Goal: Complete application form: Complete application form

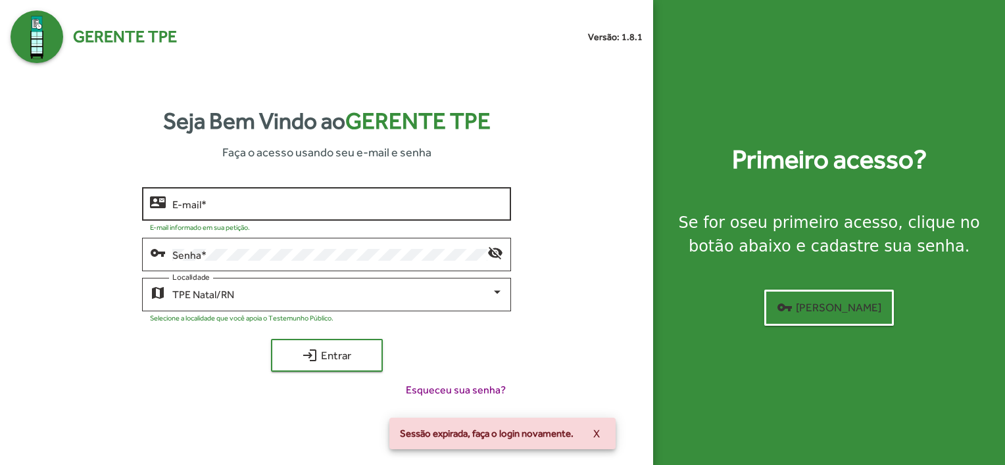
click at [276, 199] on input "E-mail *" at bounding box center [337, 205] width 331 height 12
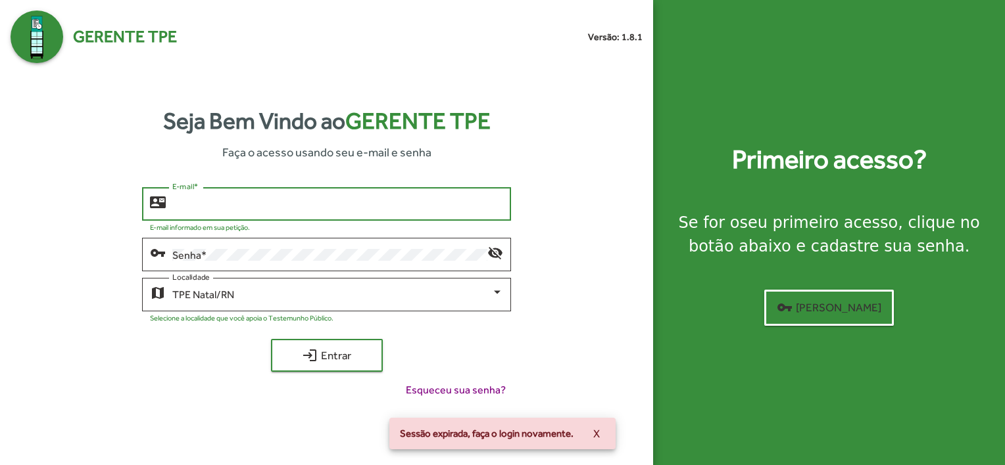
type input "**********"
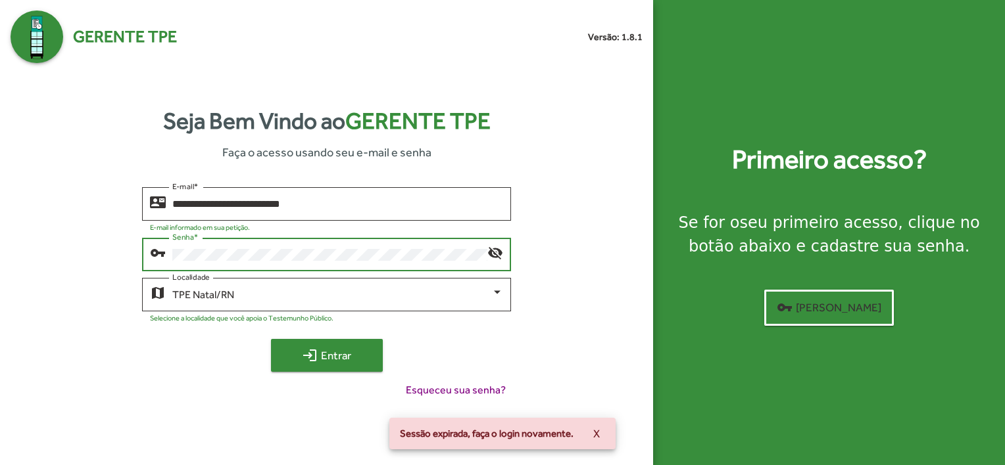
click at [338, 351] on span "login Entrar" at bounding box center [327, 356] width 88 height 24
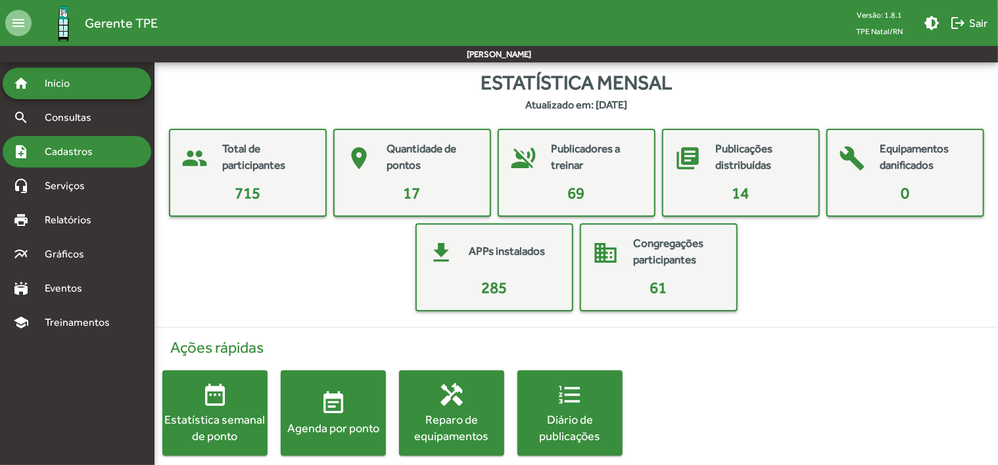
click at [67, 153] on span "Cadastros" at bounding box center [73, 152] width 73 height 16
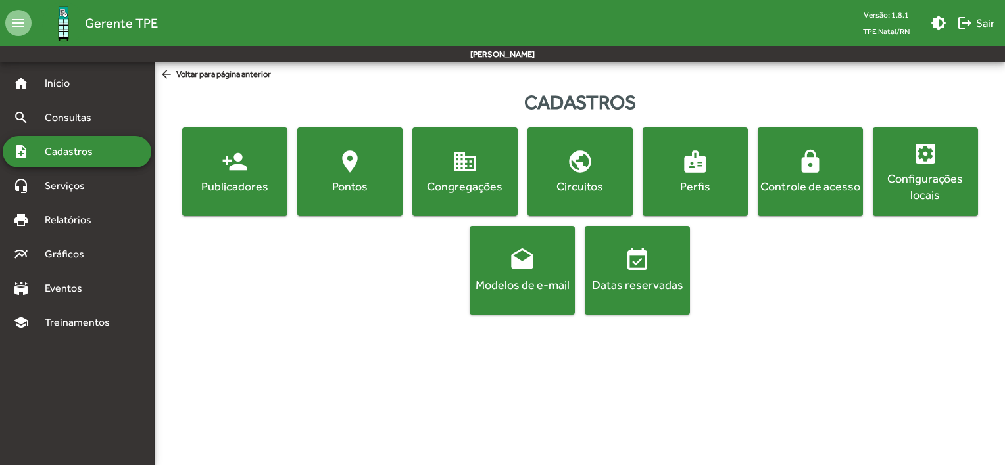
click at [231, 158] on mat-icon "person_add" at bounding box center [235, 162] width 26 height 26
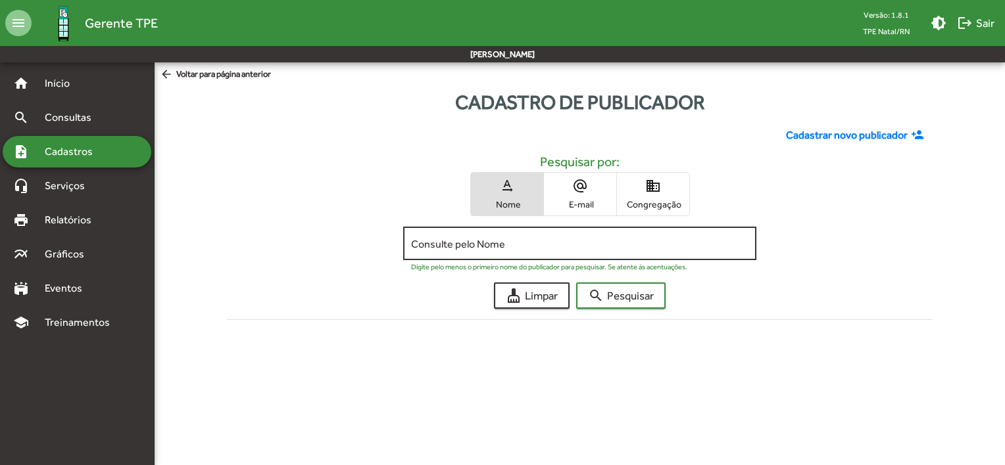
click at [621, 249] on input "Consulte pelo Nome" at bounding box center [579, 244] width 337 height 12
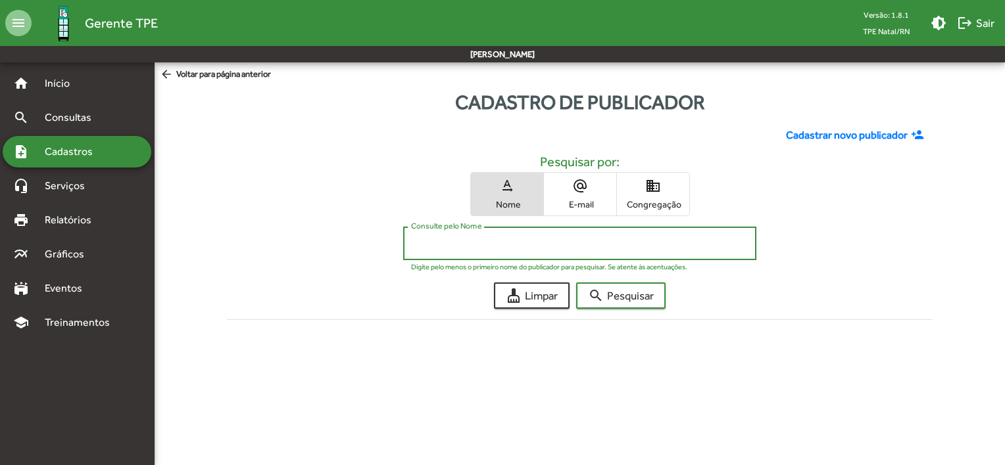
click at [838, 136] on span "Cadastrar novo publicador" at bounding box center [847, 136] width 122 height 16
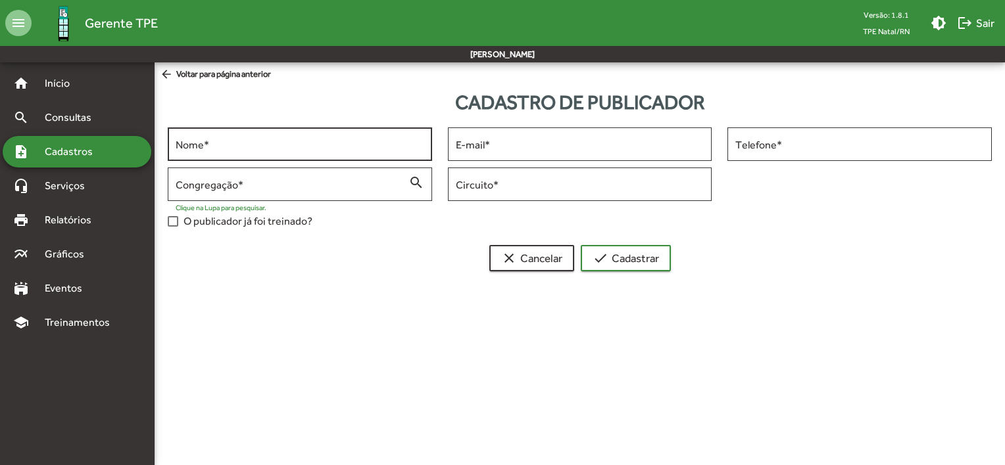
click at [298, 147] on input "Nome *" at bounding box center [300, 145] width 249 height 12
type input "*******"
type input "*"
click at [298, 147] on input "*******" at bounding box center [300, 145] width 249 height 12
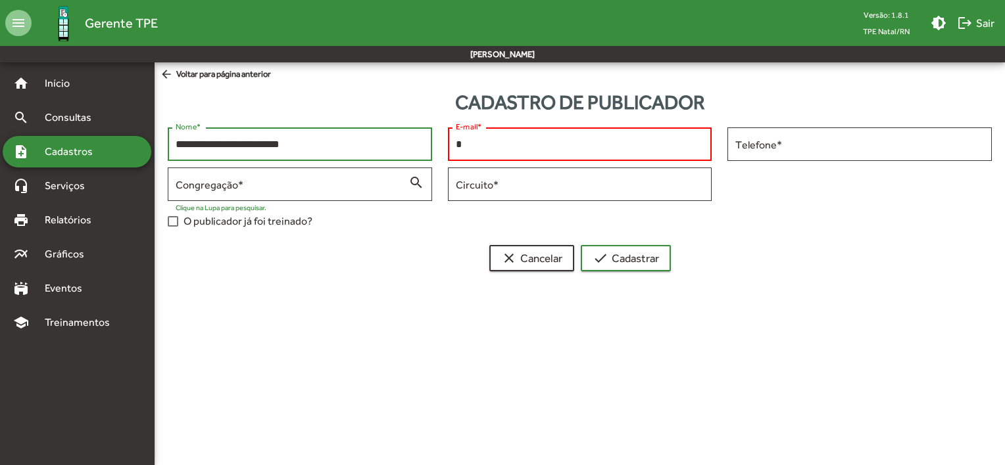
type input "**********"
click at [498, 145] on input "*" at bounding box center [580, 145] width 249 height 12
paste input "**********"
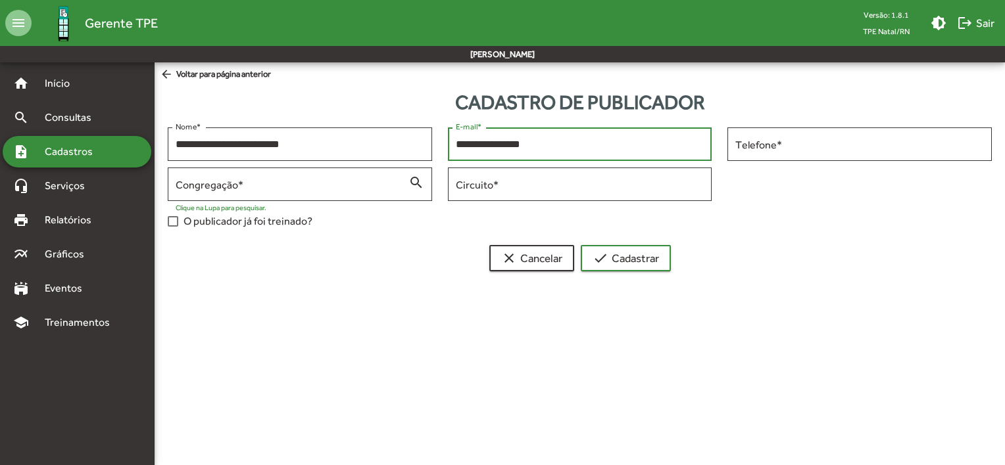
type input "**********"
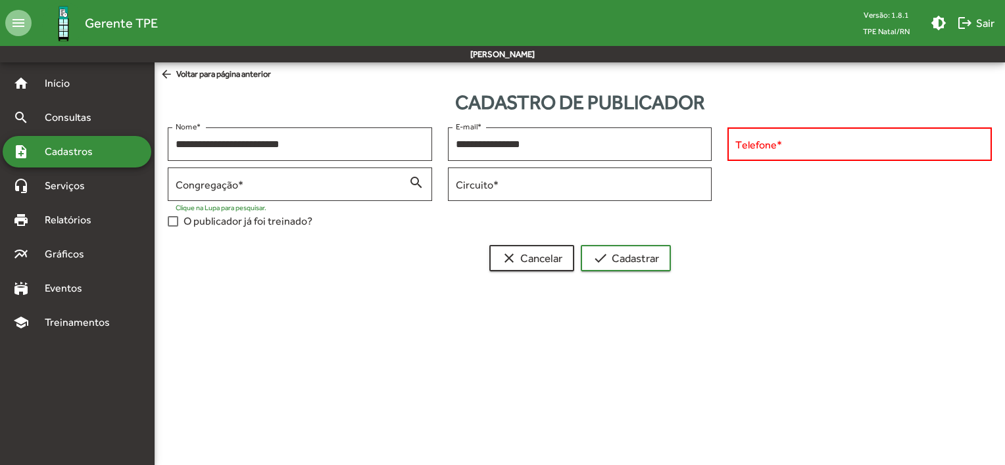
click at [772, 145] on input "Telefone *" at bounding box center [859, 145] width 249 height 12
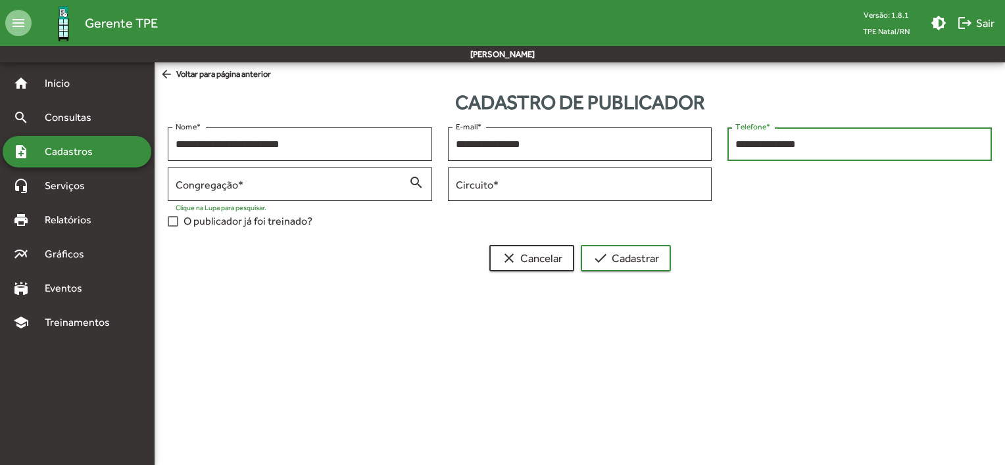
paste input "text"
type input "**********"
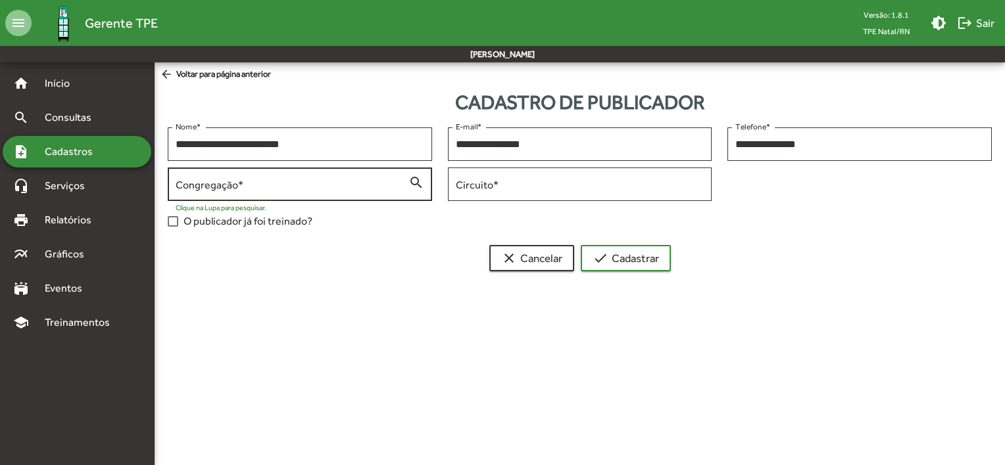
click at [321, 179] on input "Congregação *" at bounding box center [292, 185] width 233 height 12
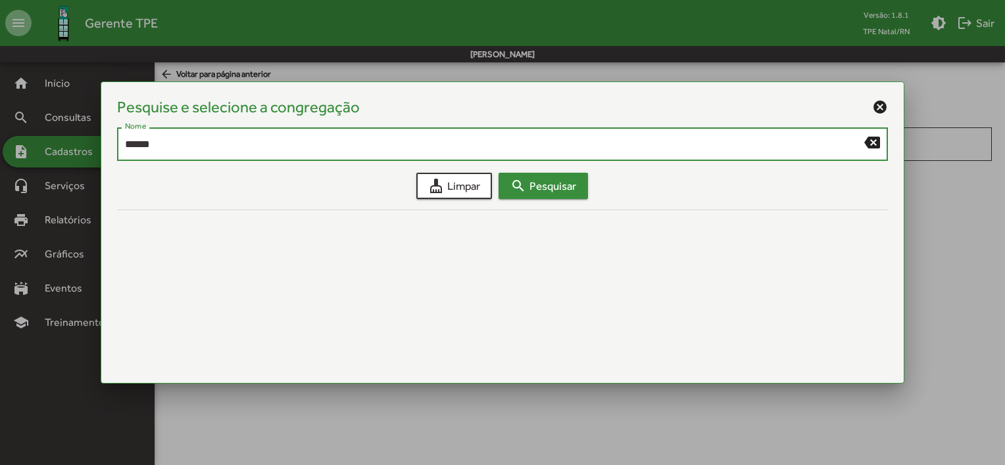
type input "******"
click at [563, 183] on span "search Pesquisar" at bounding box center [543, 186] width 66 height 24
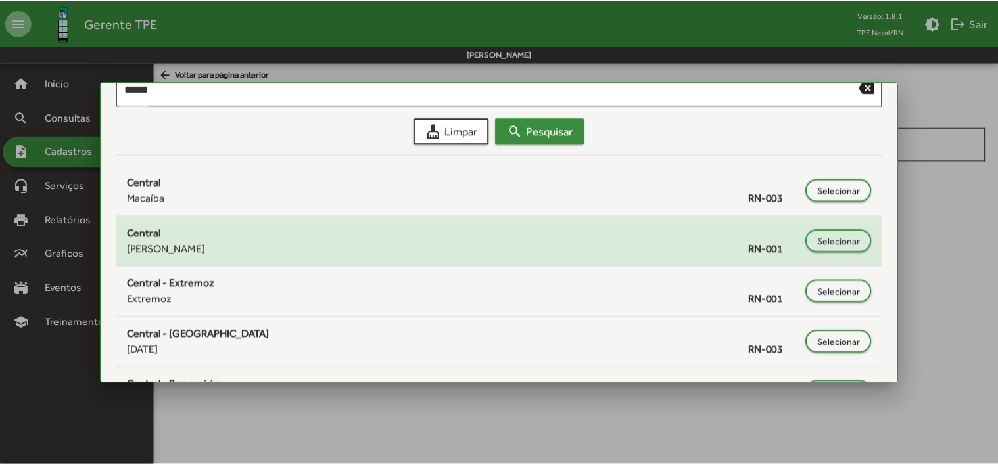
scroll to position [131, 0]
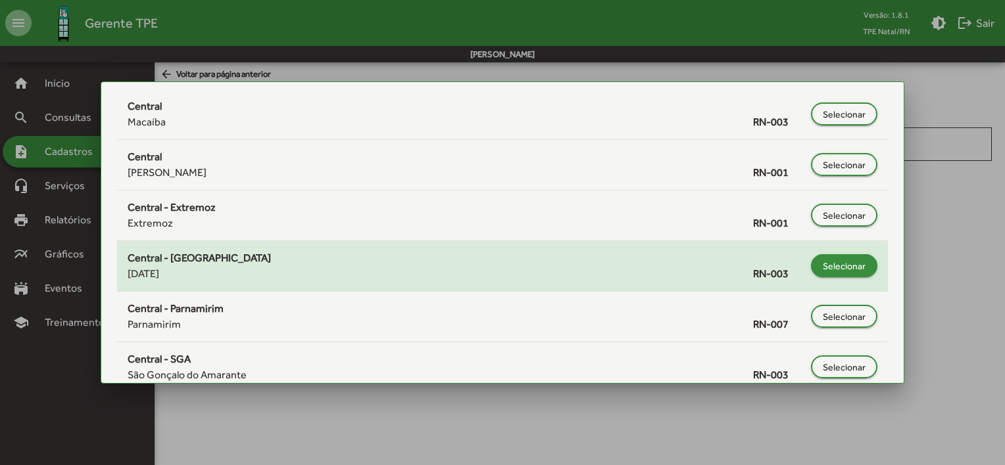
click at [845, 258] on span "Selecionar" at bounding box center [843, 266] width 43 height 24
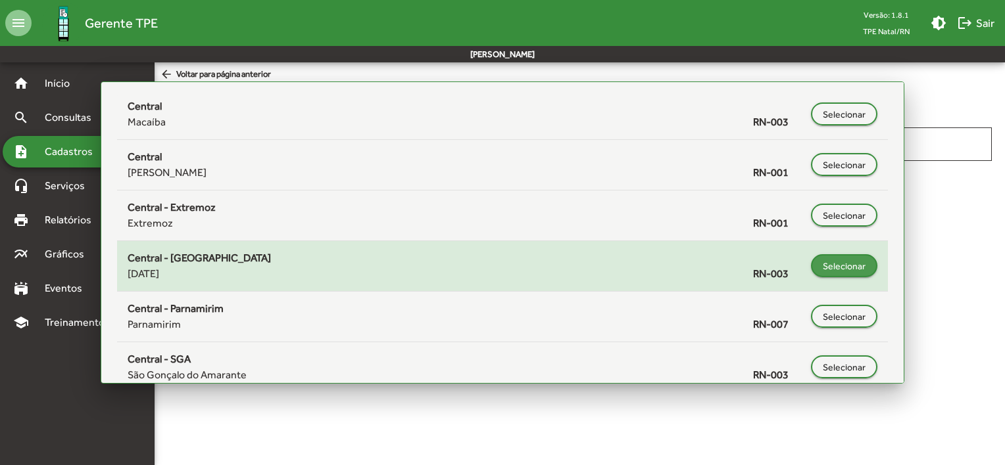
type input "**********"
type input "******"
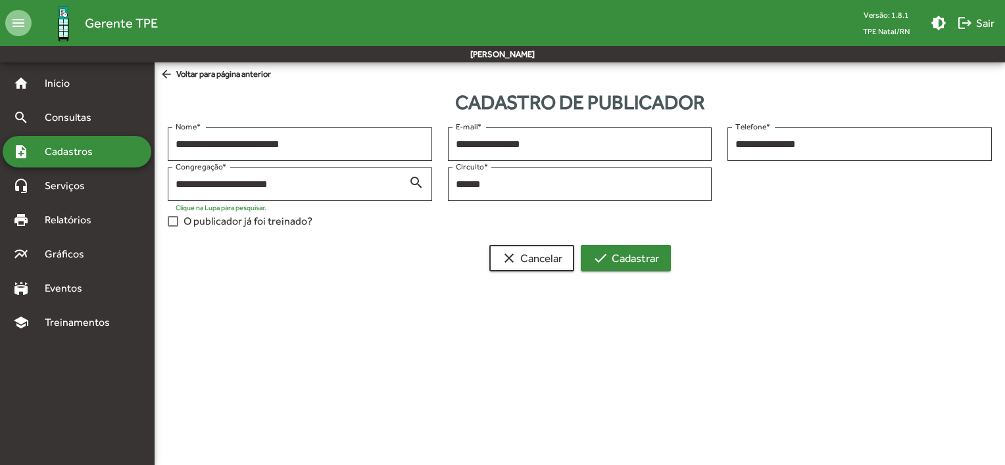
click at [631, 263] on span "check Cadastrar" at bounding box center [625, 259] width 66 height 24
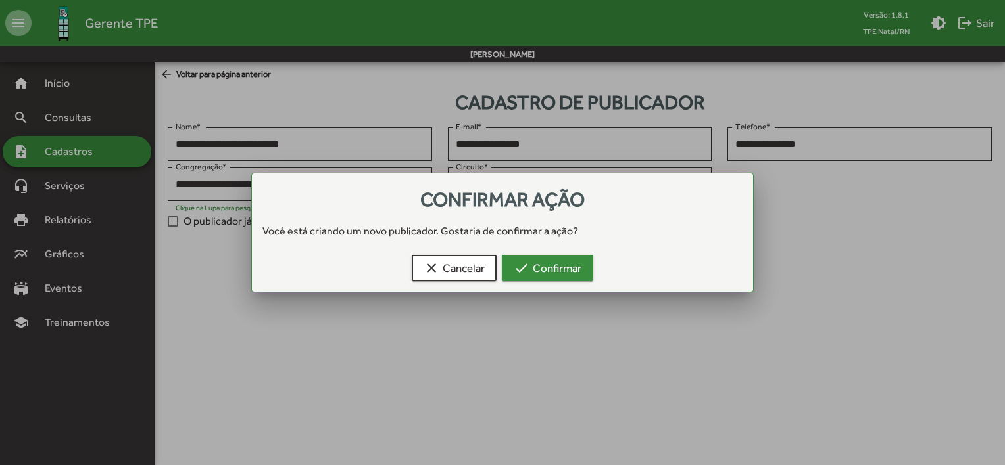
click at [571, 266] on span "check Confirmar" at bounding box center [547, 268] width 68 height 24
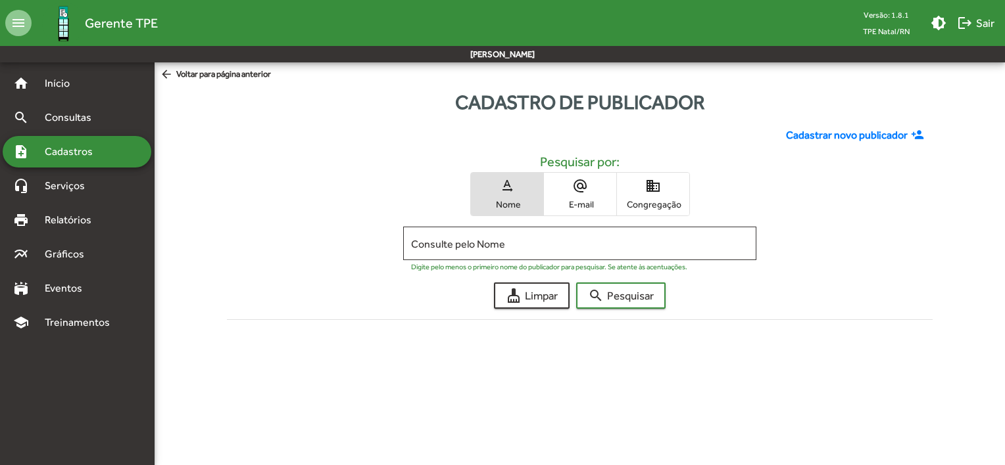
click at [90, 145] on span "Cadastros" at bounding box center [73, 152] width 73 height 16
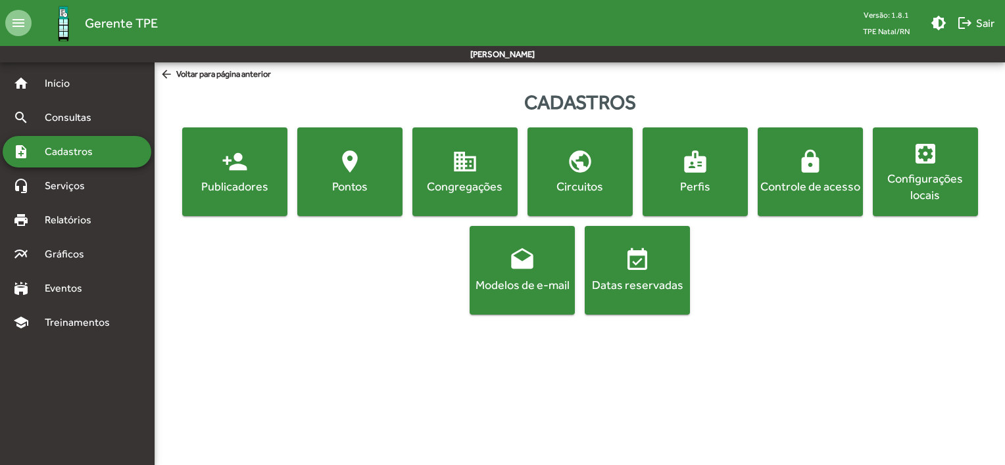
click at [828, 169] on span "lock Controle de acesso" at bounding box center [810, 172] width 100 height 46
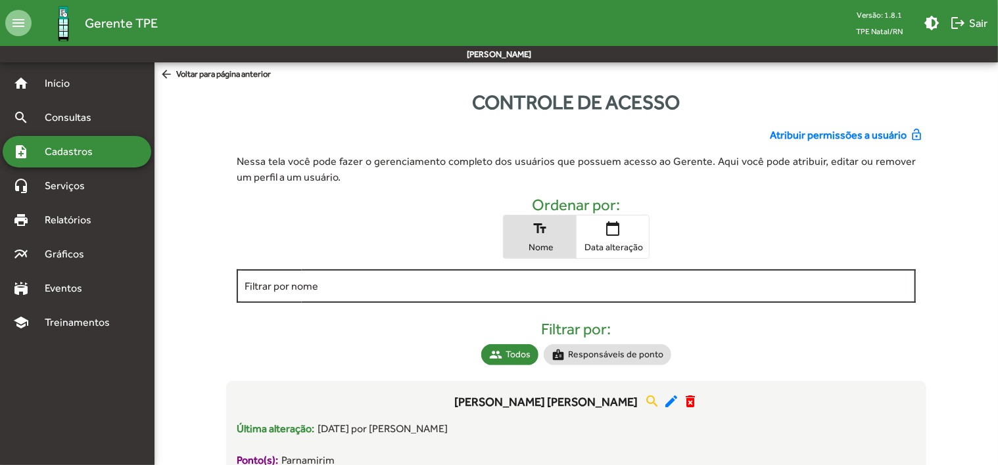
click at [570, 277] on div "Filtrar por nome" at bounding box center [576, 285] width 663 height 36
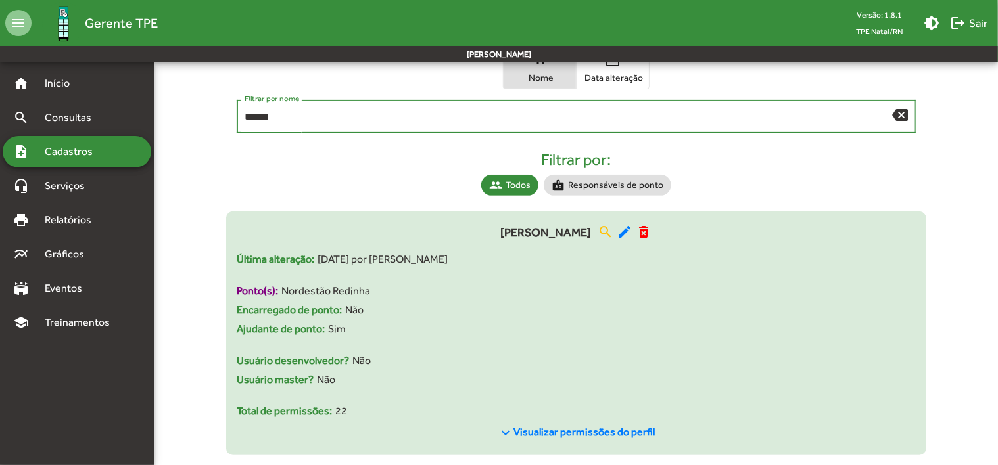
scroll to position [191, 0]
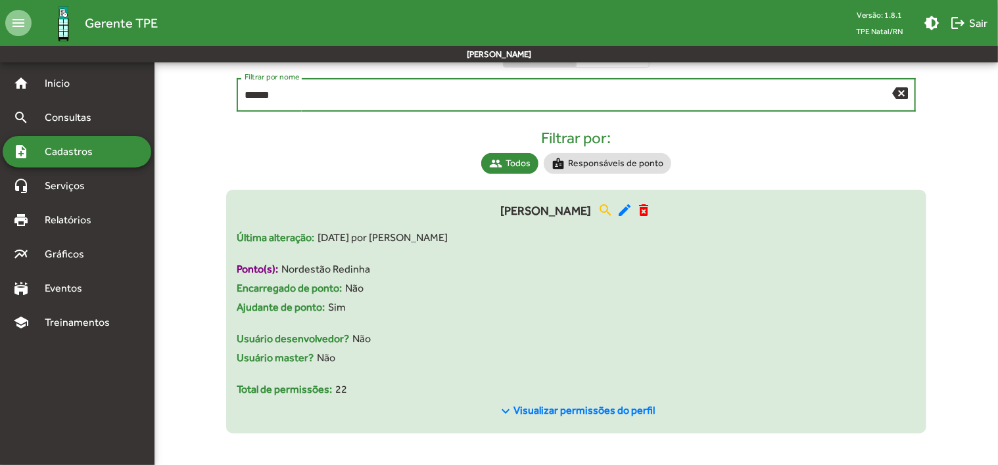
type input "******"
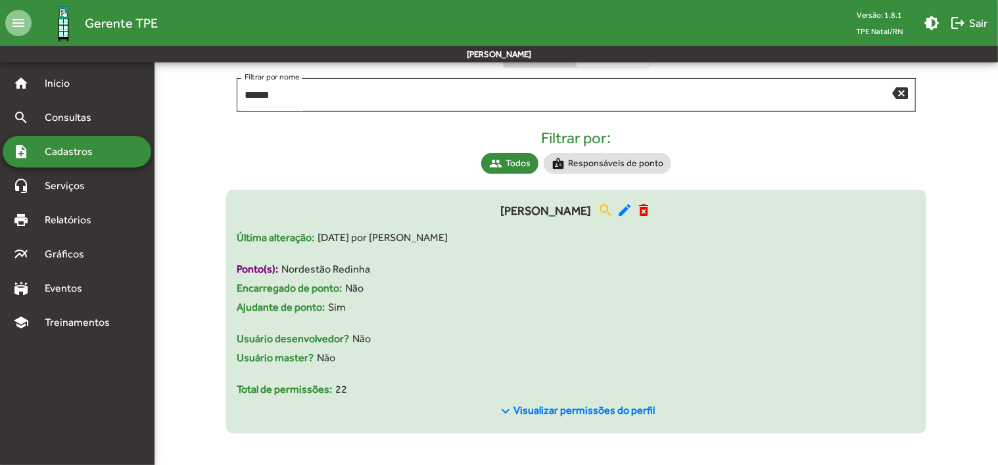
click at [621, 406] on span "Visualizar permissões do perfil" at bounding box center [583, 410] width 141 height 12
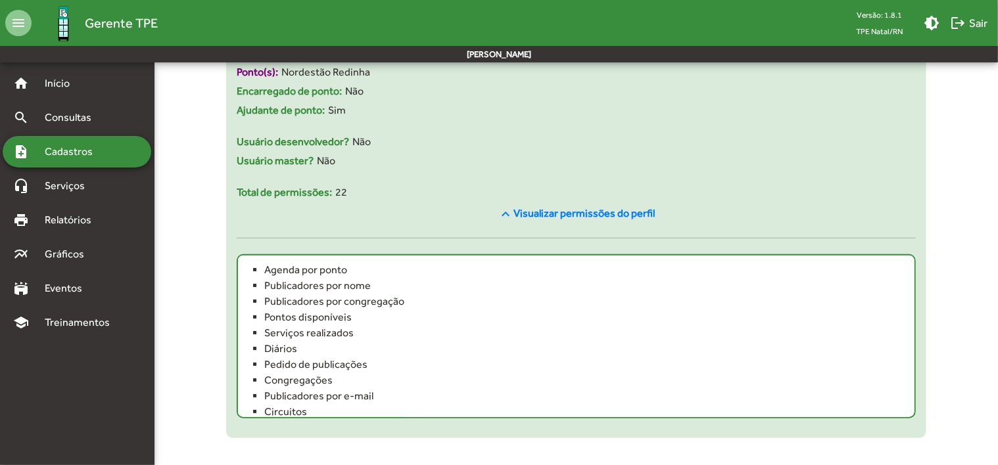
scroll to position [126, 0]
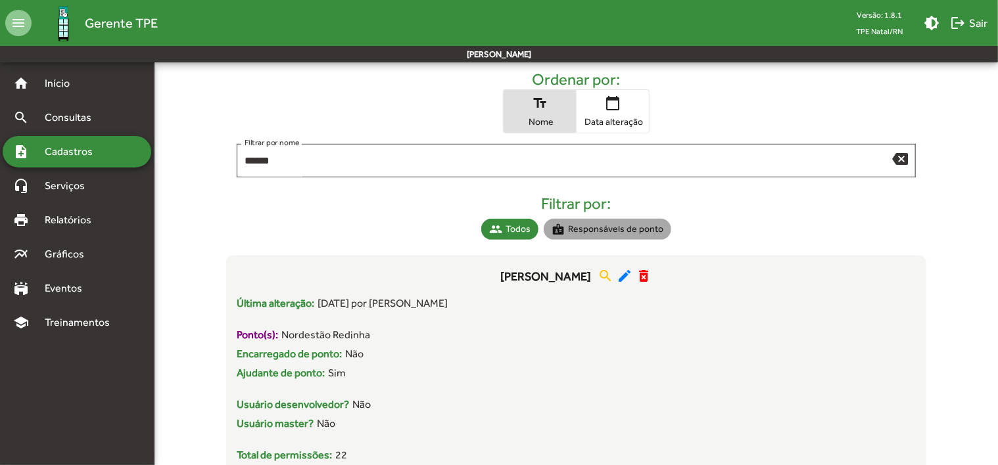
click at [621, 233] on mat-chip "badge Responsáveis de ponto" at bounding box center [608, 229] width 128 height 21
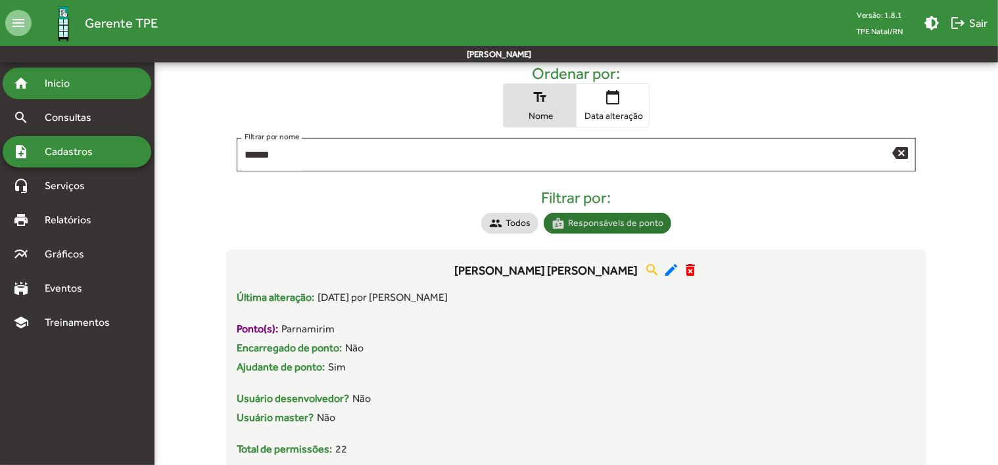
scroll to position [0, 0]
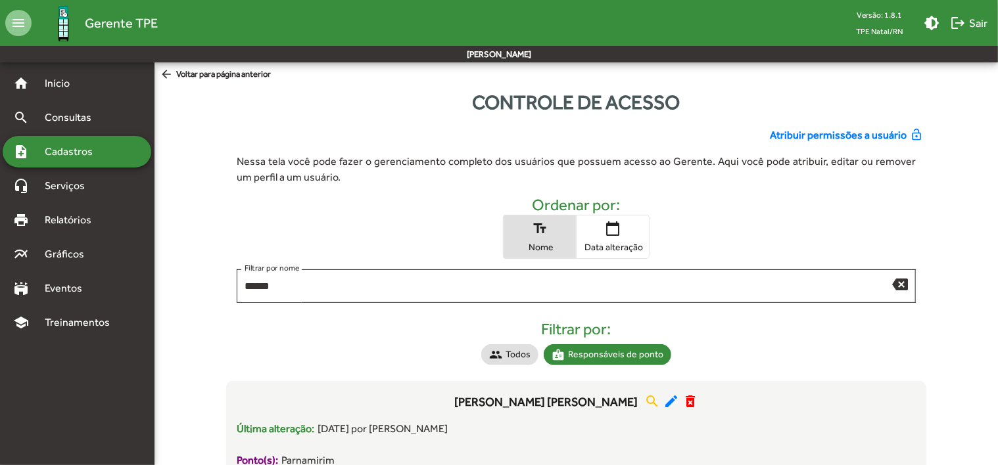
click at [64, 155] on span "Cadastros" at bounding box center [73, 152] width 73 height 16
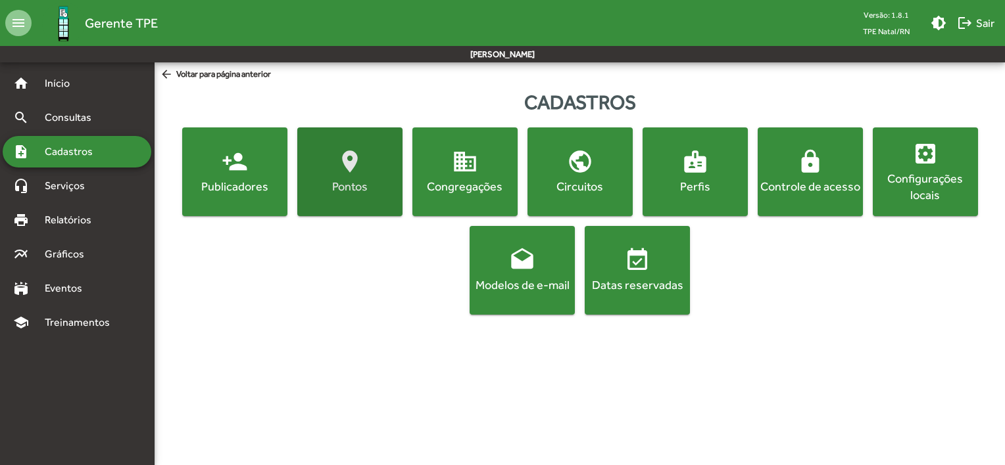
click at [370, 168] on span "location_on [GEOGRAPHIC_DATA]" at bounding box center [350, 172] width 100 height 46
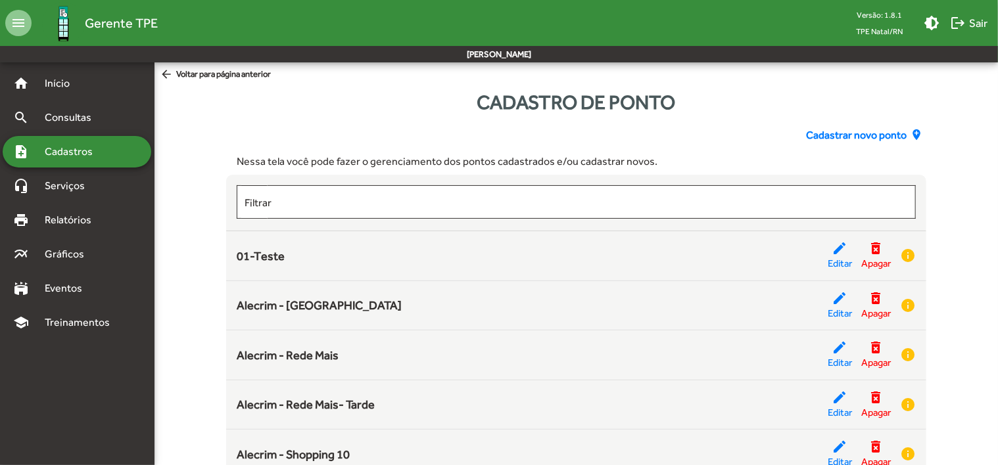
click at [869, 133] on span "Cadastrar novo ponto" at bounding box center [856, 136] width 101 height 16
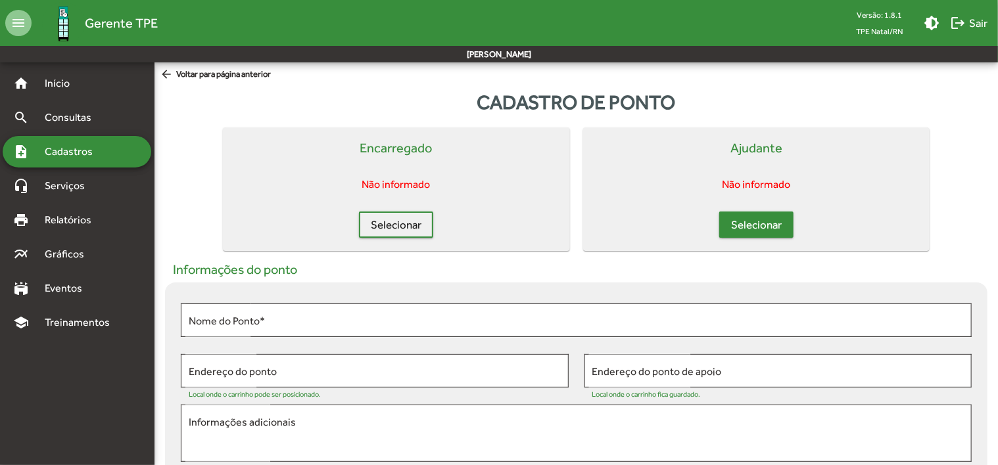
click at [769, 220] on span "Selecionar" at bounding box center [756, 225] width 51 height 24
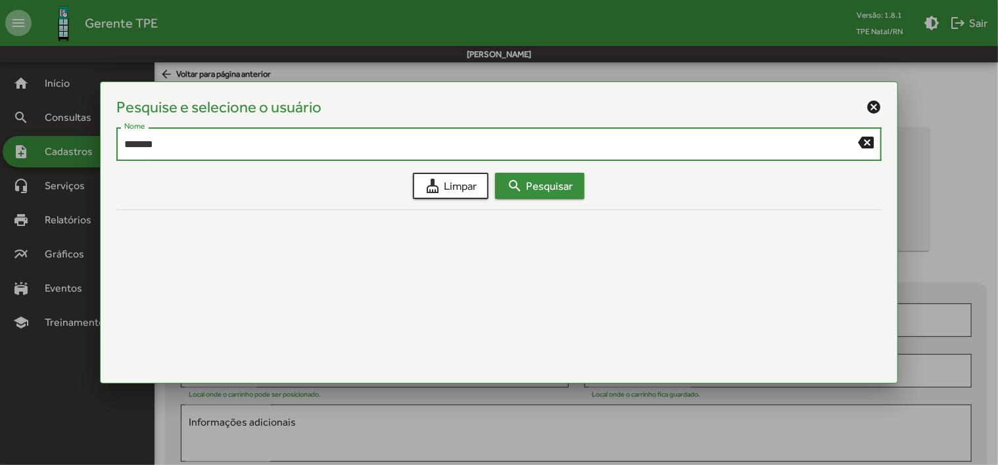
type input "*******"
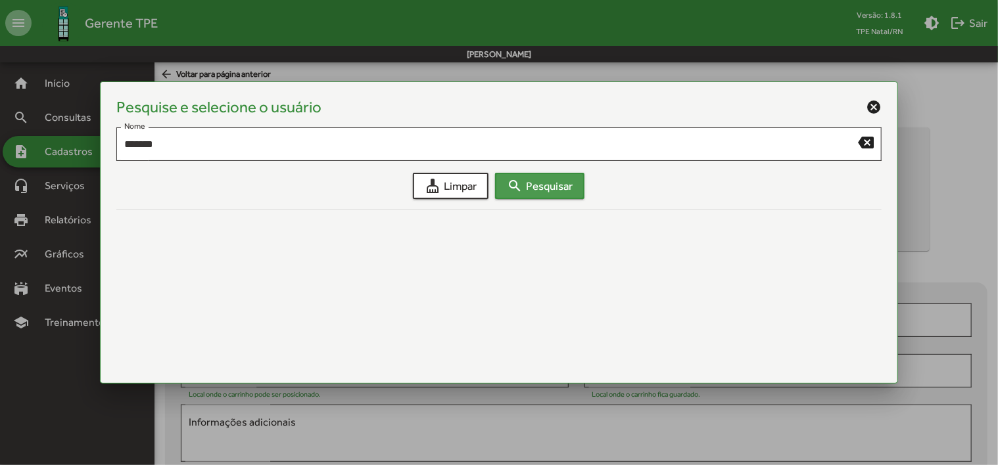
click at [558, 184] on span "search Pesquisar" at bounding box center [540, 186] width 66 height 24
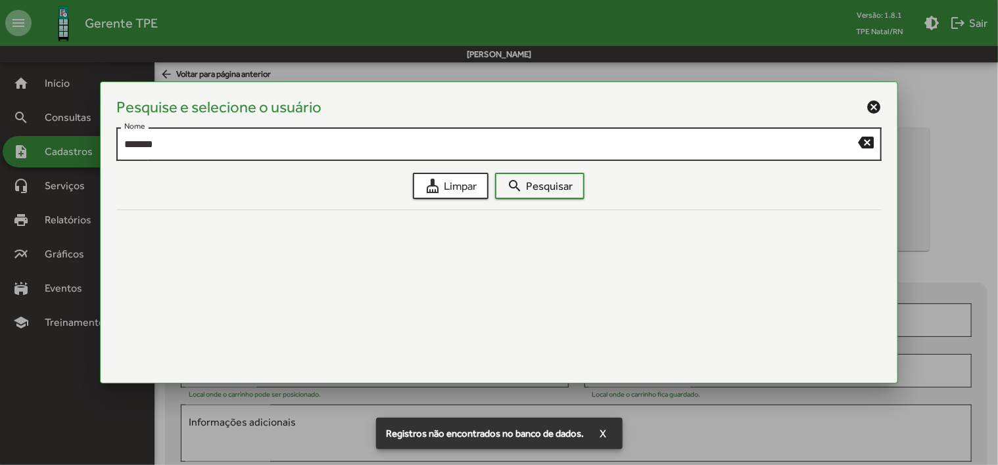
click at [287, 143] on input "*******" at bounding box center [491, 145] width 734 height 12
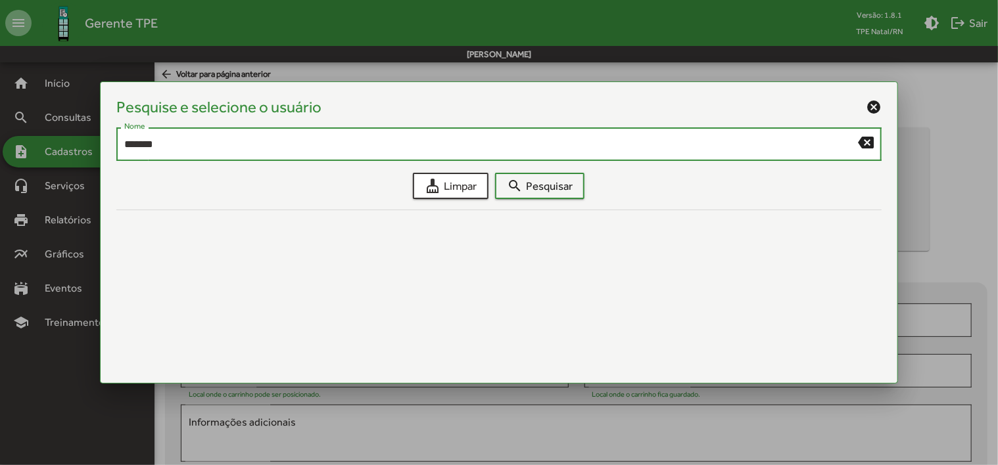
drag, startPoint x: 377, startPoint y: 149, endPoint x: 114, endPoint y: 141, distance: 263.1
click at [114, 141] on mat-dialog-container "Pesquise e selecione o usuário cancel ******* Nome backspace cleaning_services …" at bounding box center [499, 233] width 798 height 302
click at [876, 105] on mat-icon "cancel" at bounding box center [874, 107] width 16 height 16
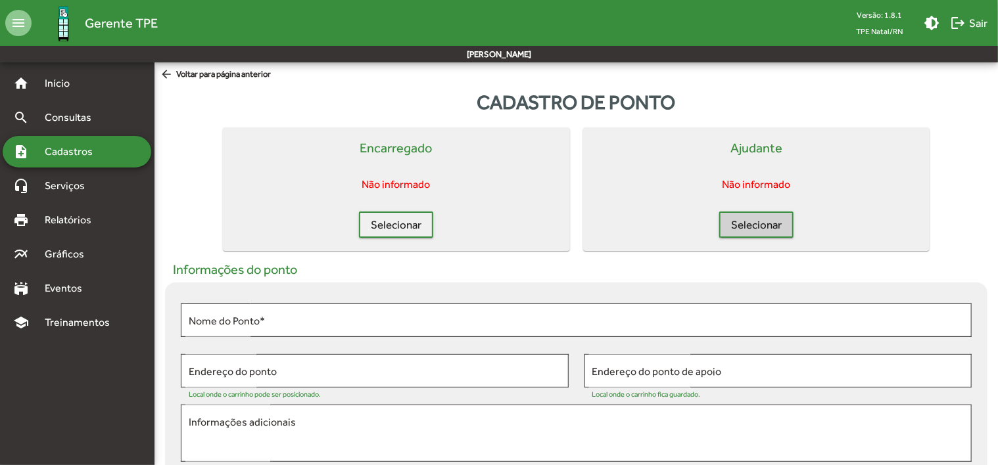
click at [68, 157] on span "Cadastros" at bounding box center [73, 152] width 73 height 16
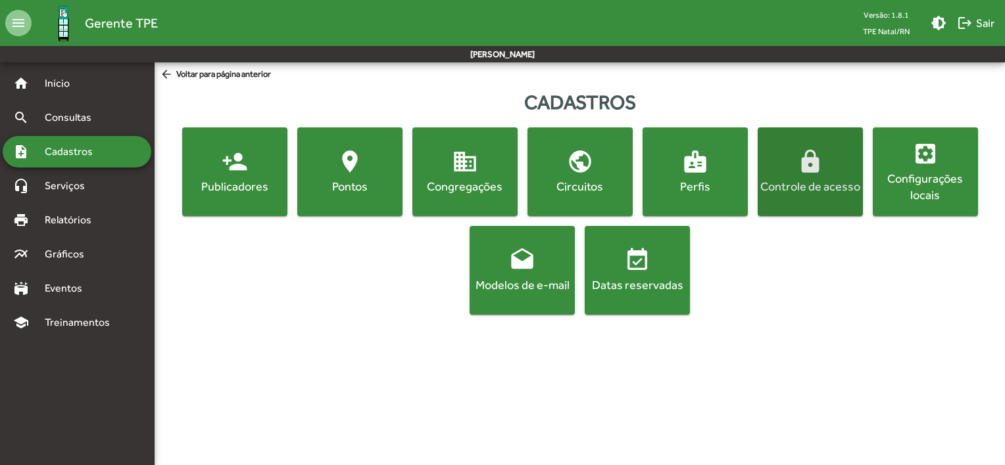
click at [809, 162] on mat-icon "lock" at bounding box center [810, 162] width 26 height 26
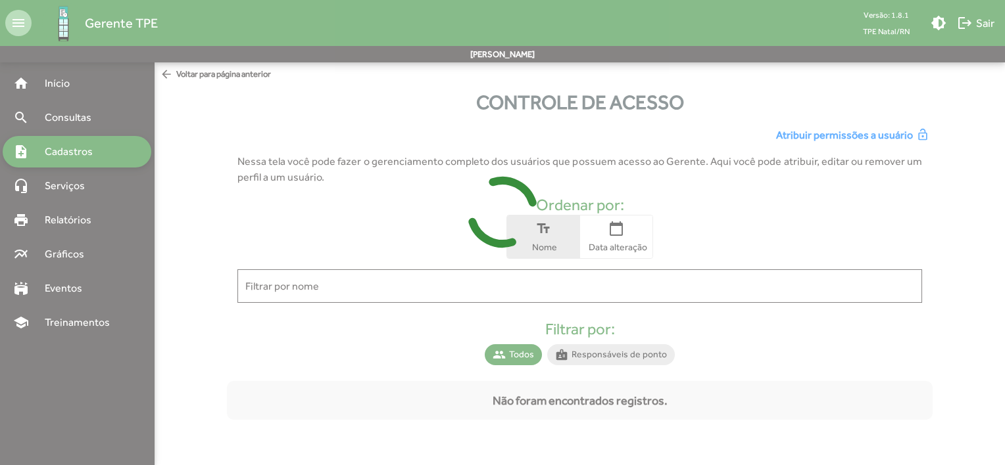
click at [484, 278] on div at bounding box center [502, 232] width 1005 height 465
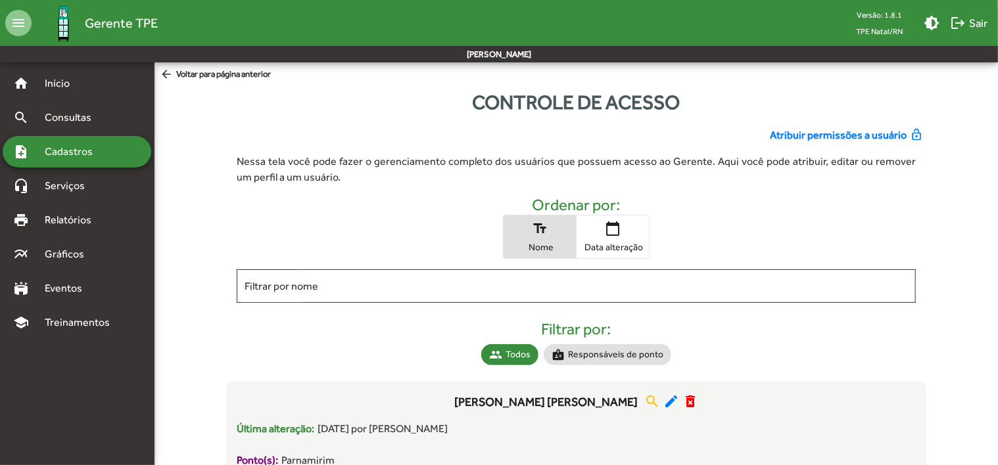
click at [483, 278] on div "Filtrar por nome" at bounding box center [576, 285] width 663 height 36
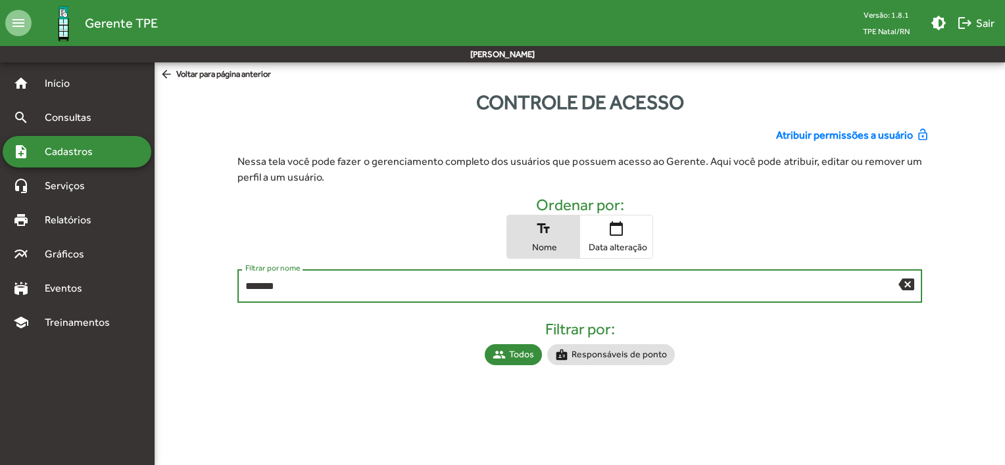
type input "*******"
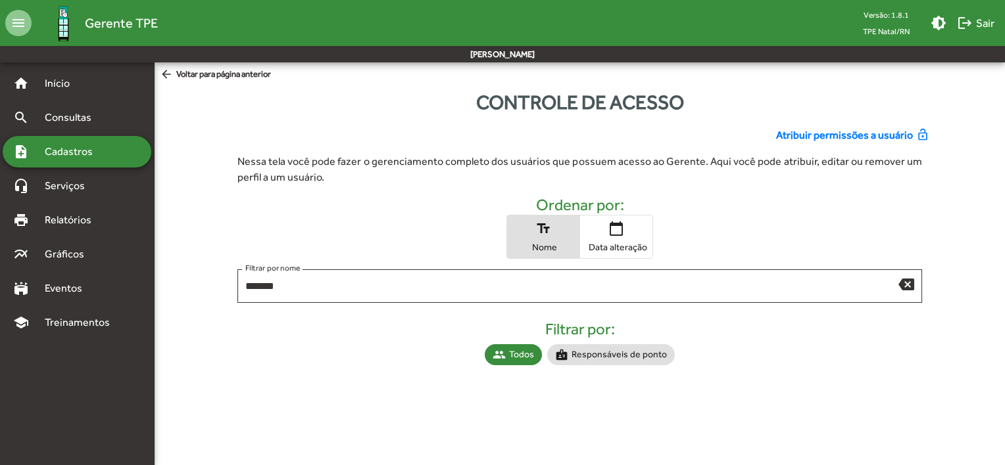
click at [826, 133] on span "Atribuir permissões a usuário" at bounding box center [844, 136] width 137 height 16
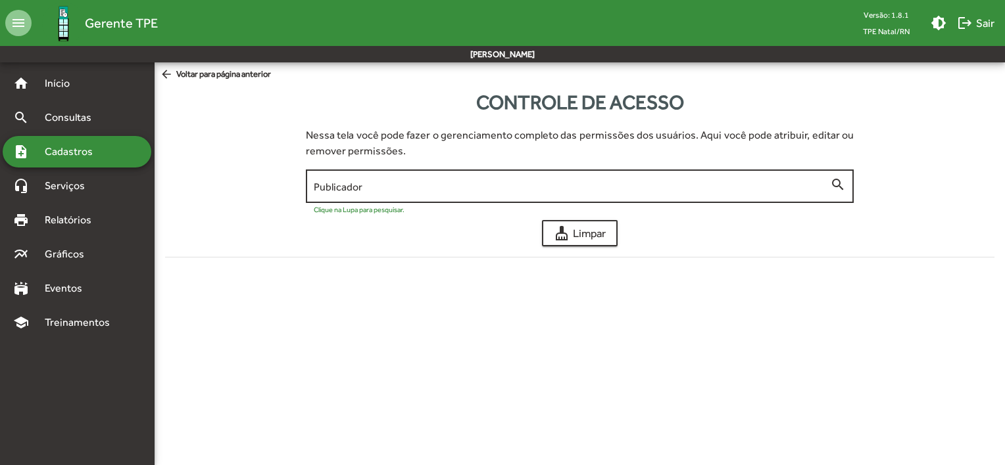
click at [474, 175] on div "Publicador" at bounding box center [572, 185] width 516 height 36
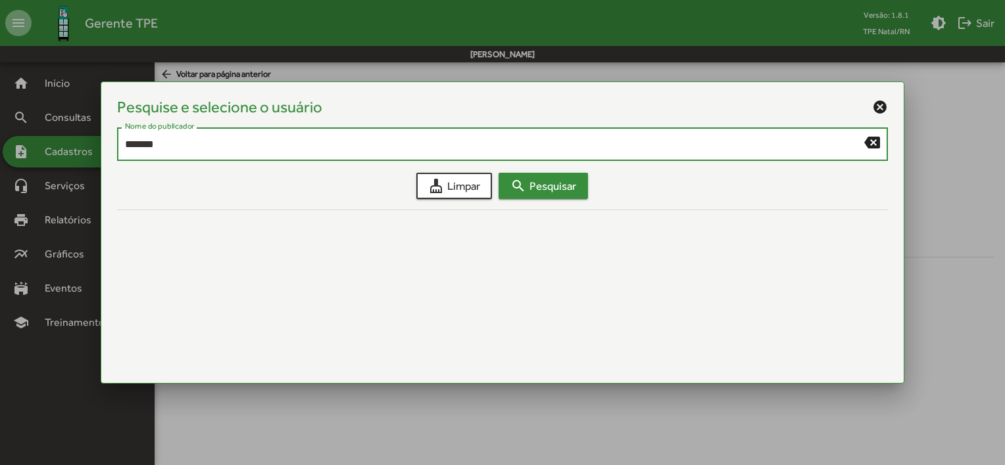
type input "*******"
click at [519, 187] on mat-icon "search" at bounding box center [518, 186] width 16 height 16
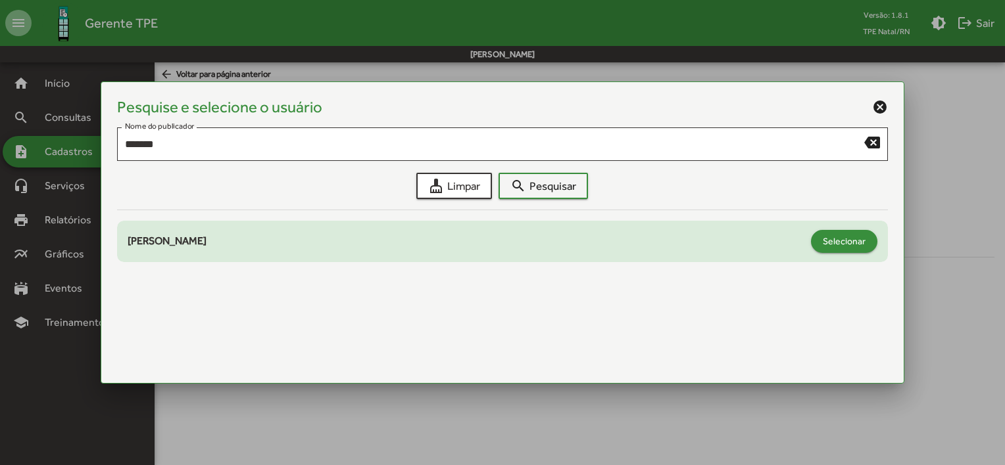
click at [860, 236] on span "Selecionar" at bounding box center [843, 241] width 43 height 24
type input "**********"
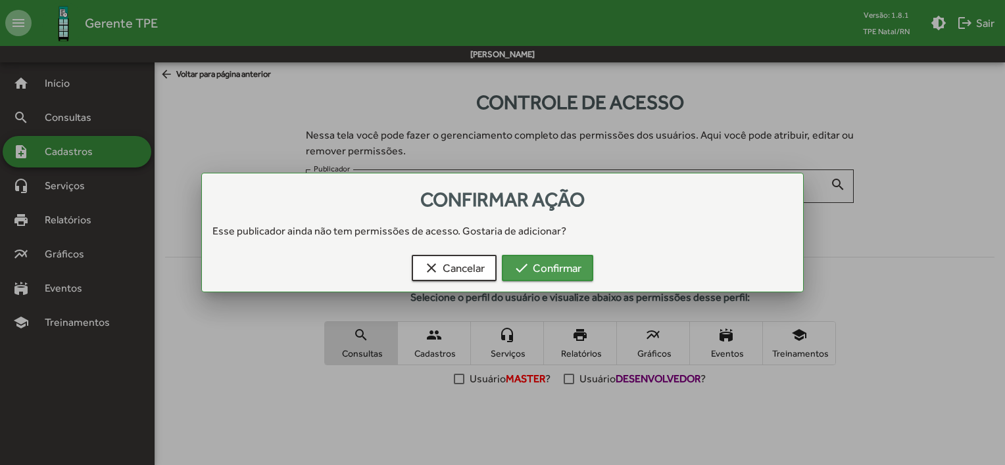
click at [572, 270] on span "check Confirmar" at bounding box center [547, 268] width 68 height 24
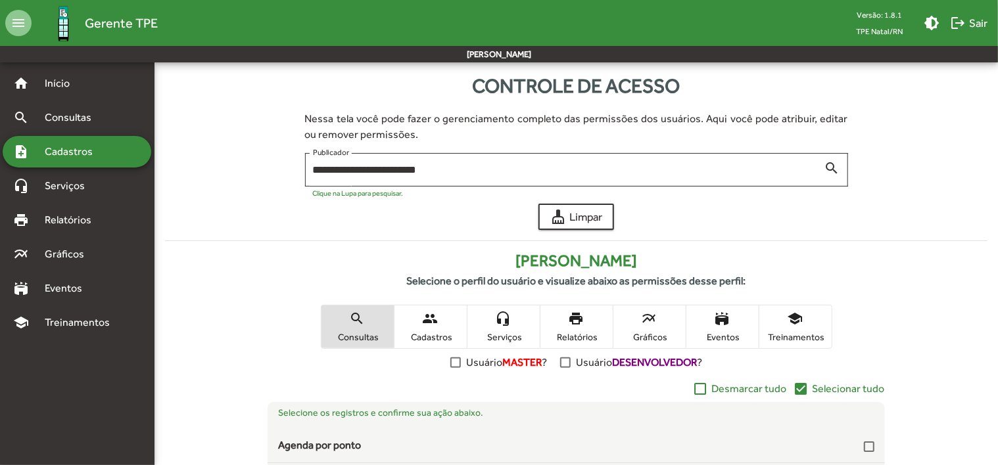
scroll to position [197, 0]
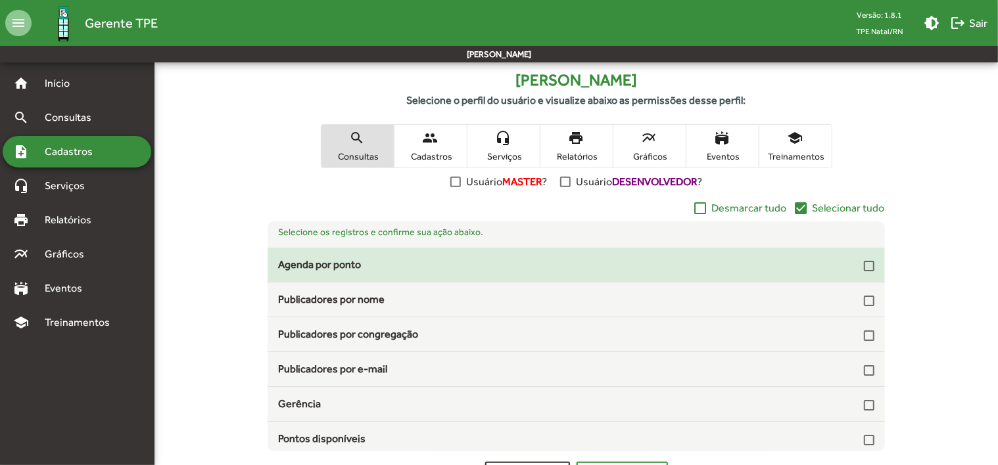
click at [867, 264] on div at bounding box center [869, 266] width 11 height 11
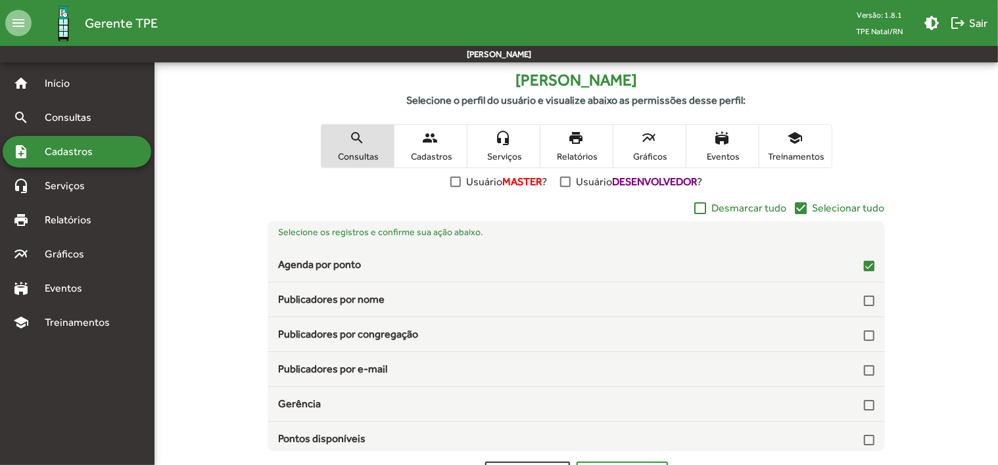
drag, startPoint x: 885, startPoint y: 277, endPoint x: 884, endPoint y: 291, distance: 13.8
click at [884, 291] on div "check_box_outline_blank Desmarcar tudo check_box Selecionar tudo Selecione os r…" at bounding box center [576, 326] width 822 height 251
drag, startPoint x: 884, startPoint y: 291, endPoint x: 919, endPoint y: 289, distance: 34.9
click at [919, 289] on div "check_box_outline_blank Desmarcar tudo check_box Selecionar tudo Selecione os r…" at bounding box center [576, 326] width 822 height 251
click at [911, 349] on div "check_box_outline_blank Desmarcar tudo check_box Selecionar tudo Selecione os r…" at bounding box center [576, 326] width 822 height 251
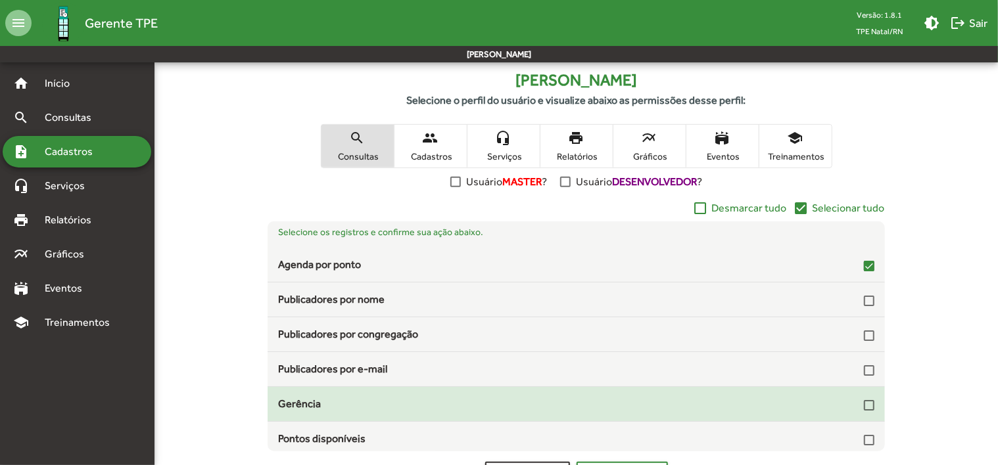
click at [864, 403] on div at bounding box center [869, 405] width 11 height 11
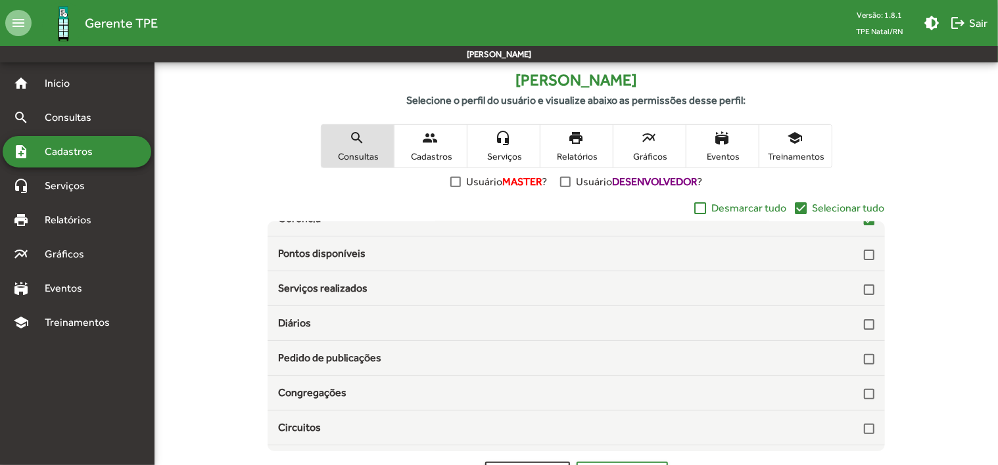
scroll to position [212, 0]
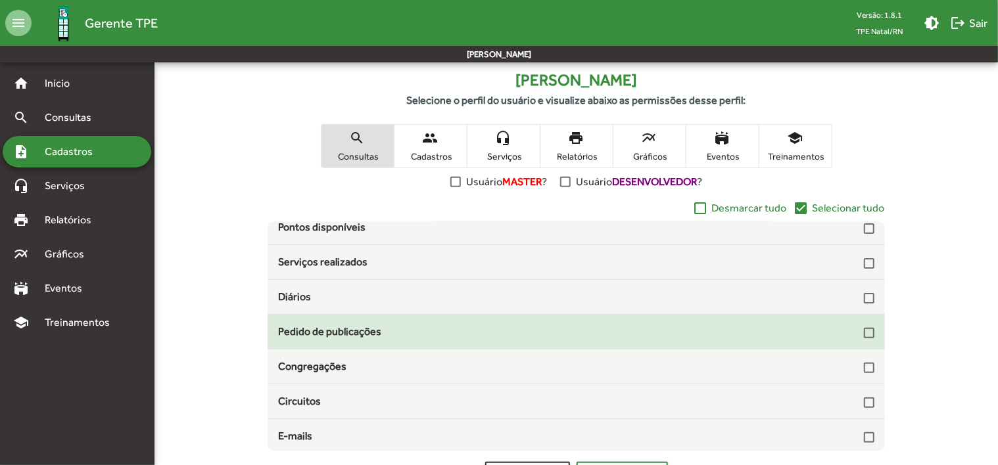
click at [865, 329] on div at bounding box center [869, 333] width 11 height 11
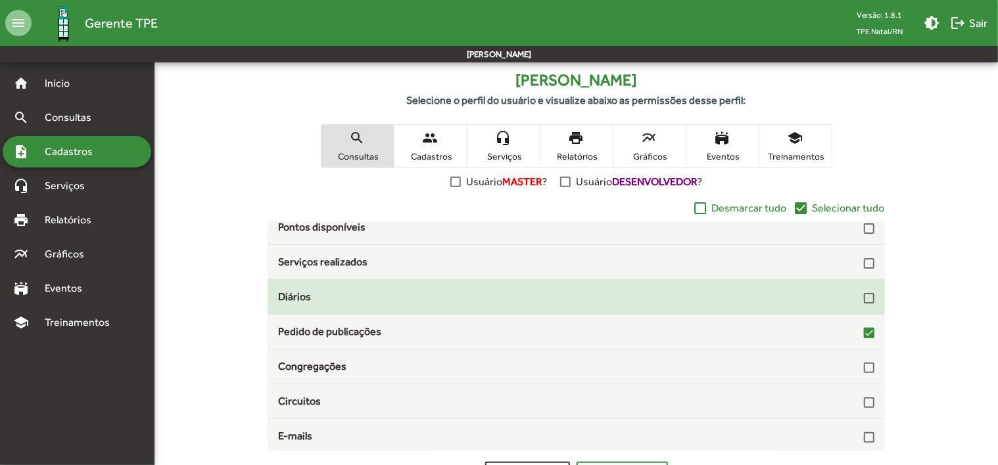
click at [866, 296] on div at bounding box center [869, 298] width 11 height 11
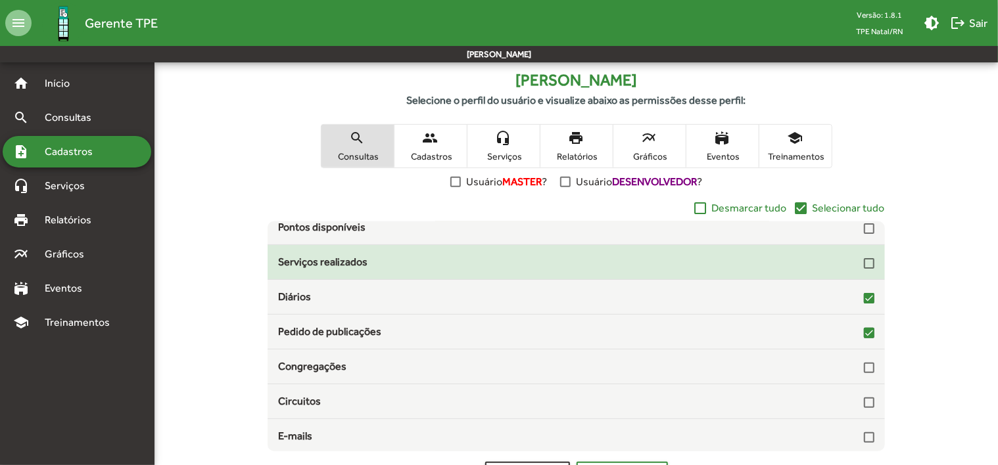
click at [865, 266] on div at bounding box center [869, 263] width 11 height 11
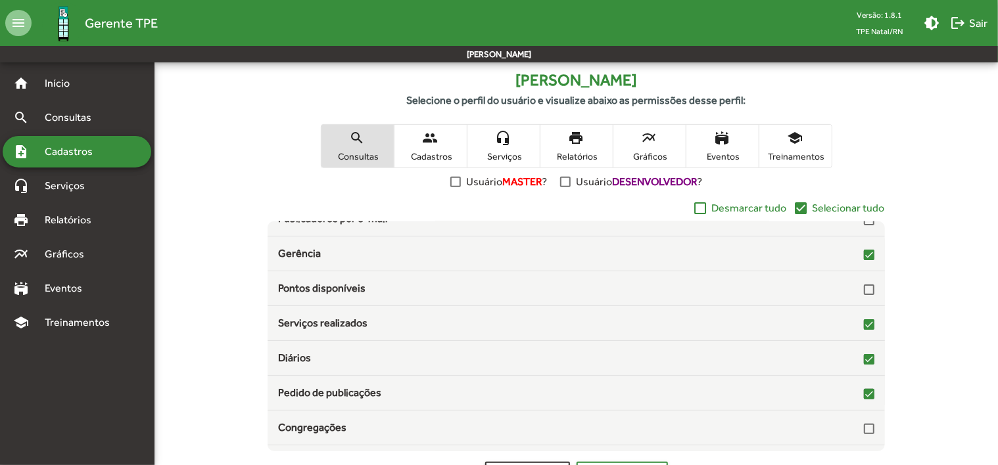
scroll to position [140, 0]
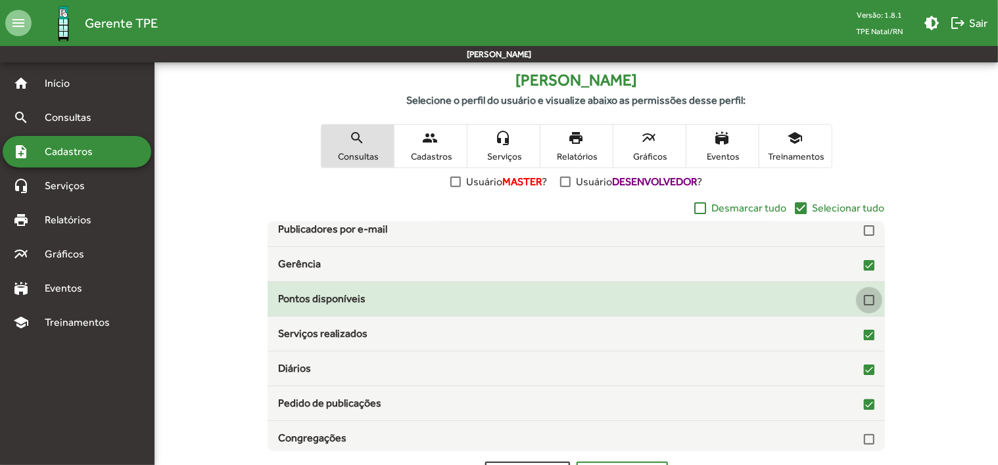
click at [864, 298] on div at bounding box center [869, 300] width 11 height 11
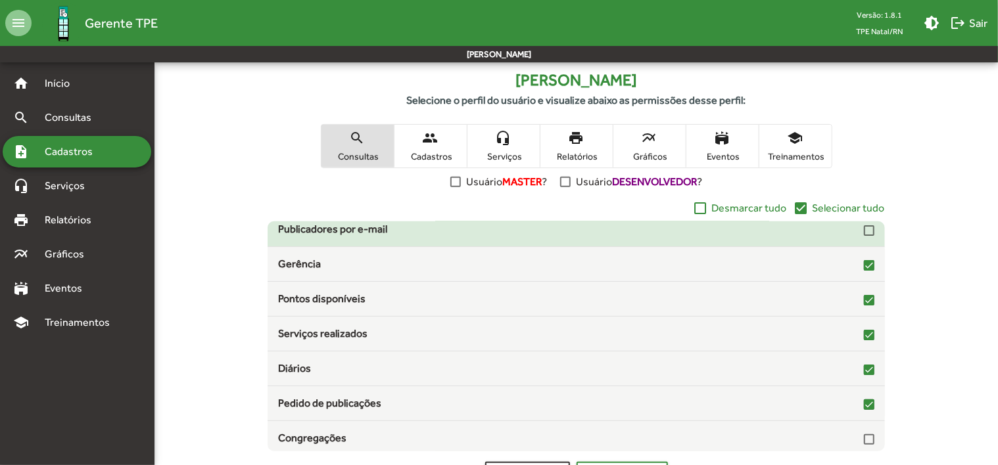
click at [868, 227] on div "Publicadores por e-mail" at bounding box center [576, 230] width 617 height 16
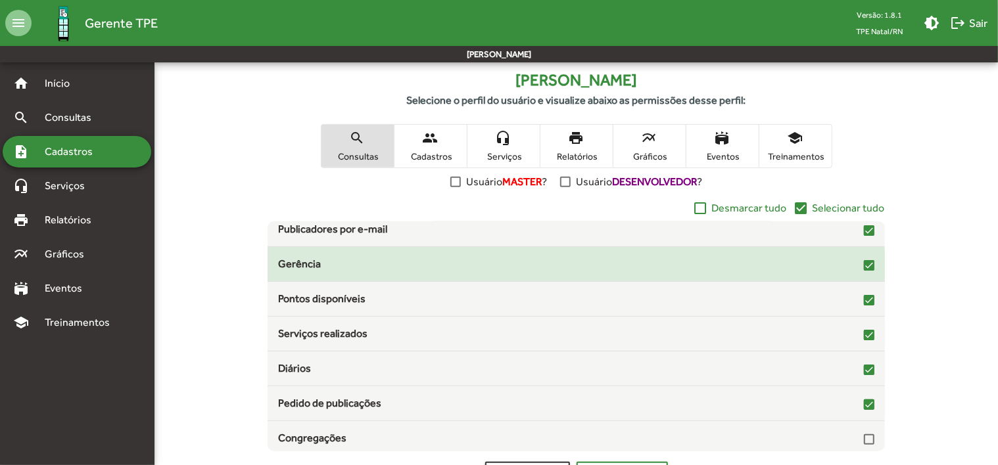
scroll to position [0, 0]
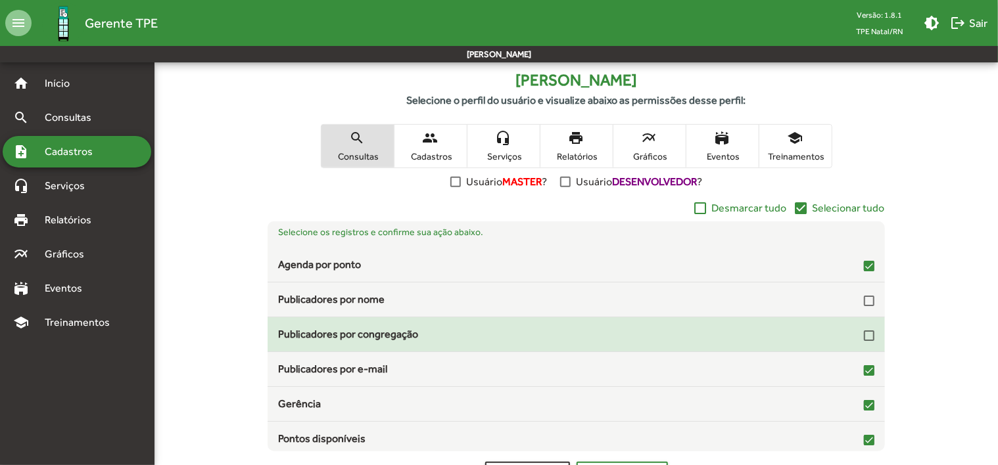
click at [867, 335] on div at bounding box center [869, 336] width 11 height 11
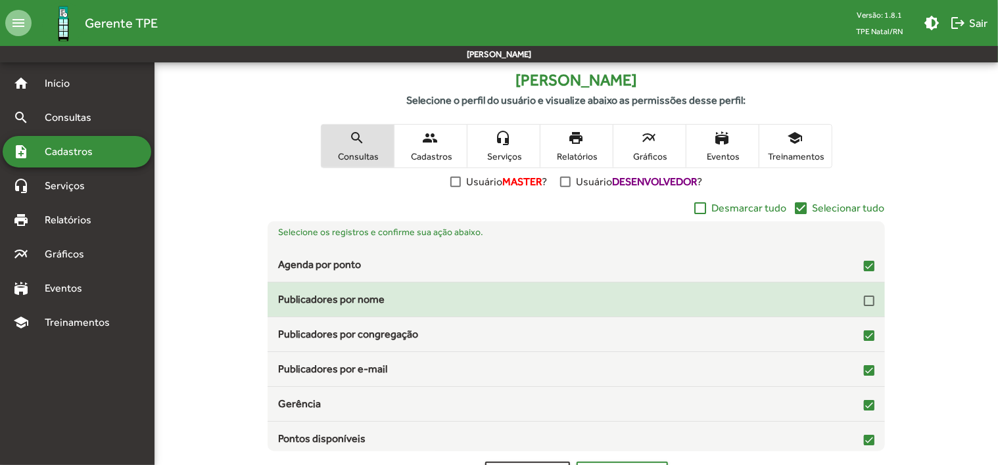
click at [866, 303] on div at bounding box center [869, 301] width 11 height 11
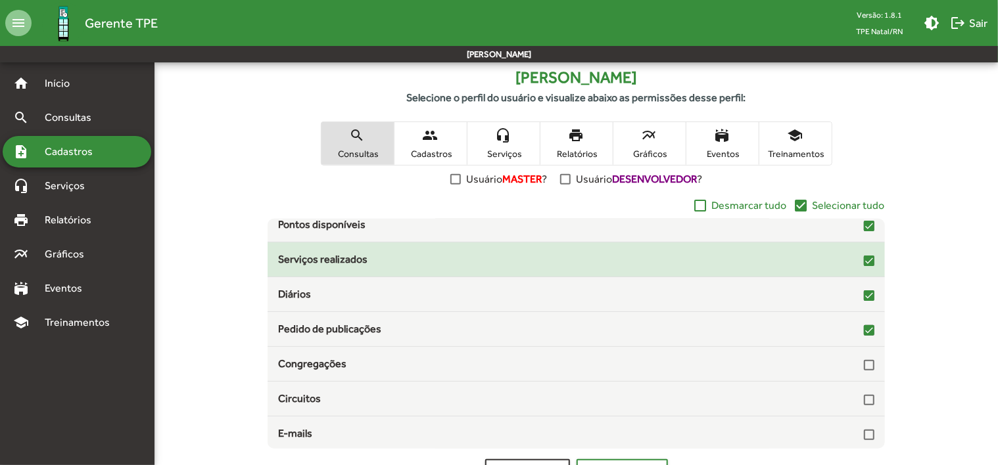
scroll to position [250, 0]
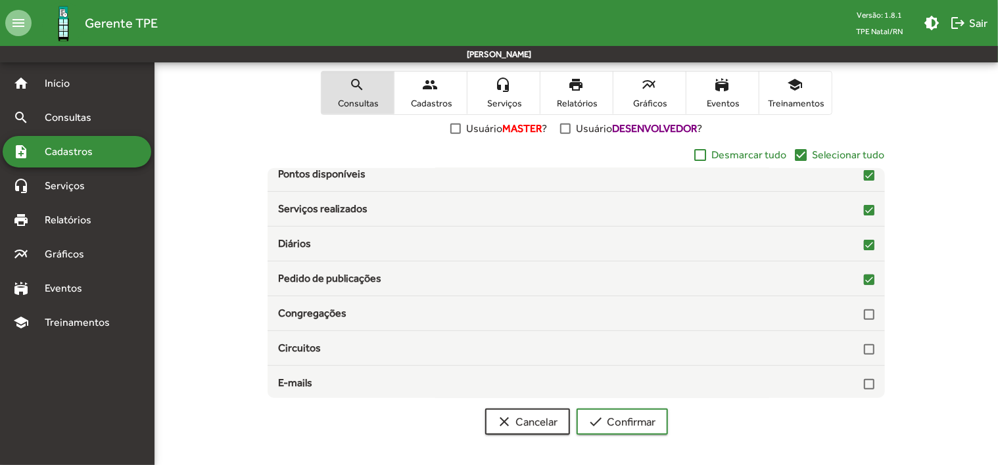
click at [430, 82] on mat-icon "people" at bounding box center [431, 85] width 16 height 16
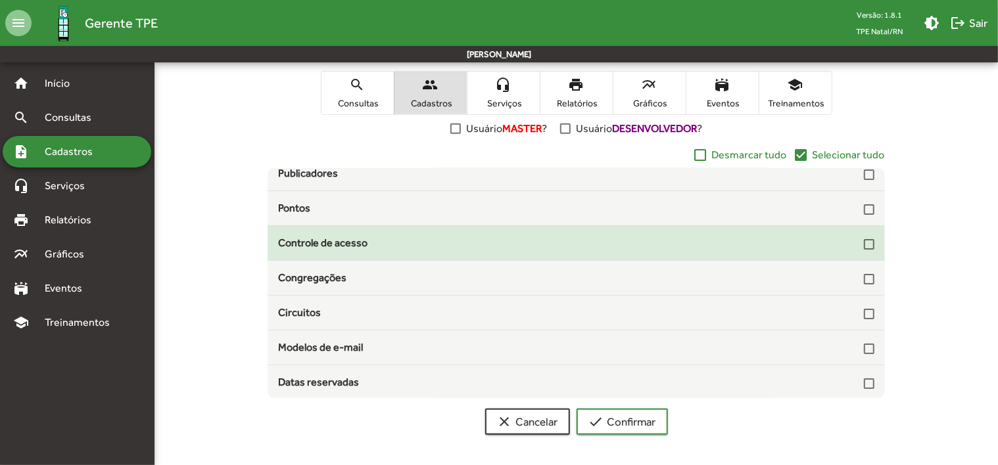
scroll to position [0, 0]
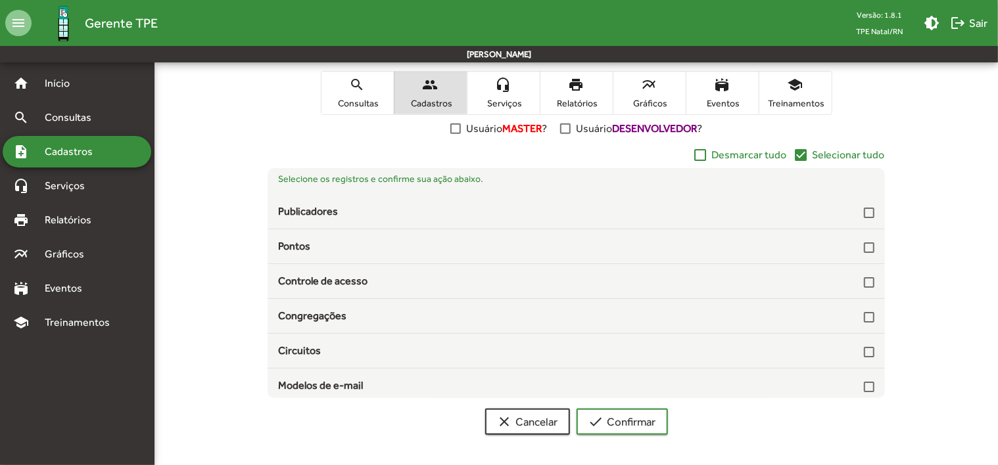
click at [356, 90] on mat-icon "search" at bounding box center [358, 85] width 16 height 16
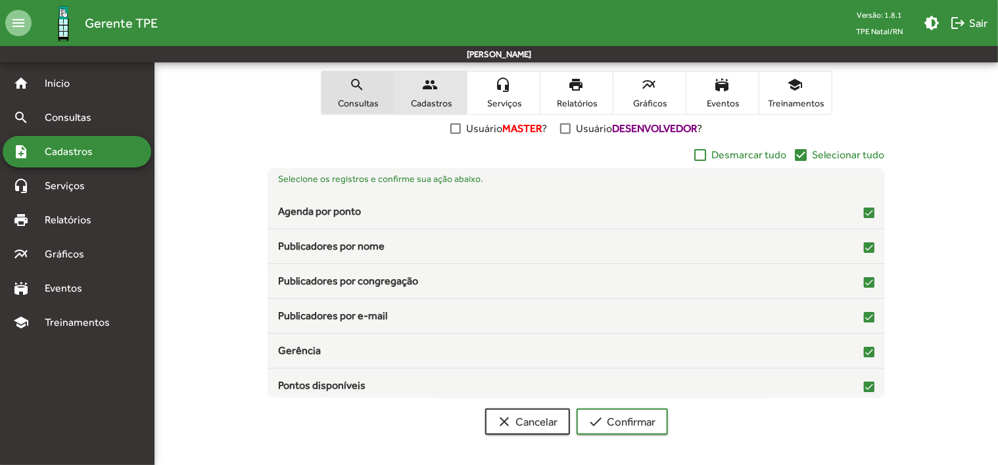
click at [460, 91] on span "people Cadastros" at bounding box center [430, 93] width 72 height 43
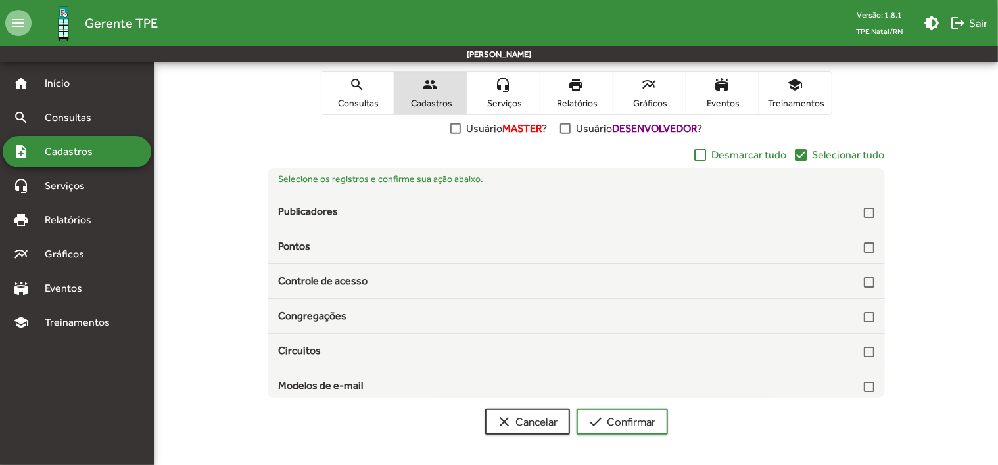
click at [487, 97] on span "Serviços" at bounding box center [504, 103] width 66 height 12
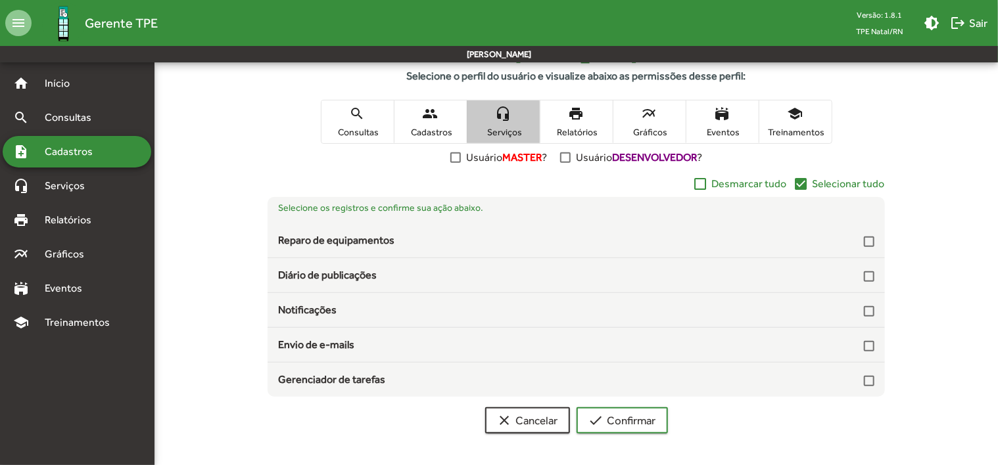
scroll to position [220, 0]
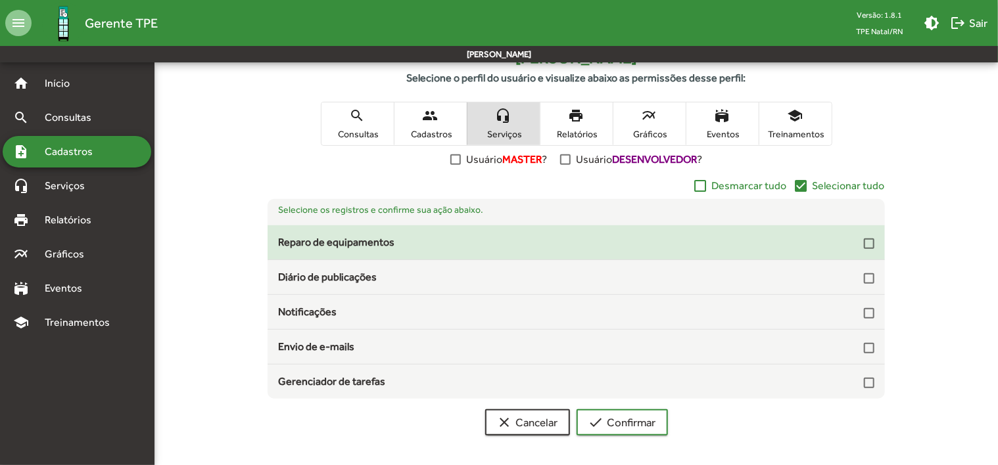
click at [875, 245] on div "Reparo de equipamentos" at bounding box center [576, 243] width 617 height 16
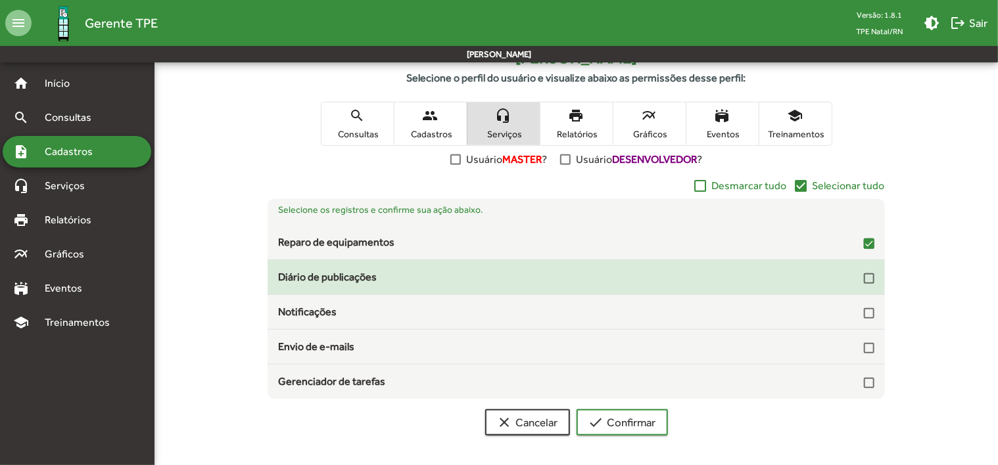
click at [872, 276] on div at bounding box center [869, 278] width 11 height 11
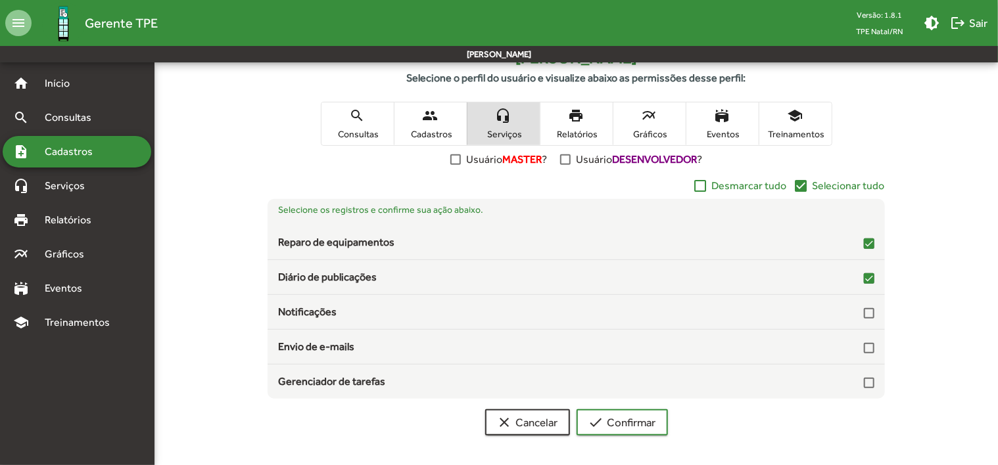
click at [577, 117] on mat-icon "print" at bounding box center [577, 116] width 16 height 16
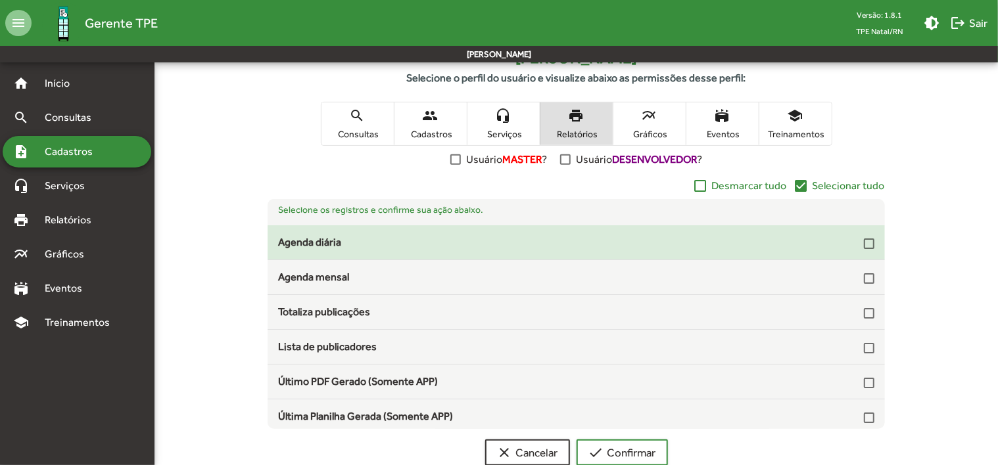
click at [864, 242] on div at bounding box center [869, 244] width 11 height 11
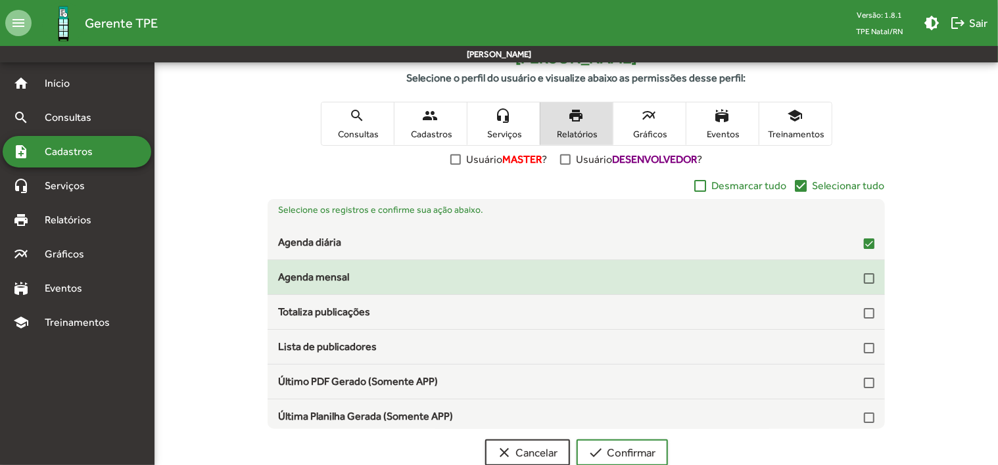
click at [864, 281] on div at bounding box center [869, 278] width 11 height 11
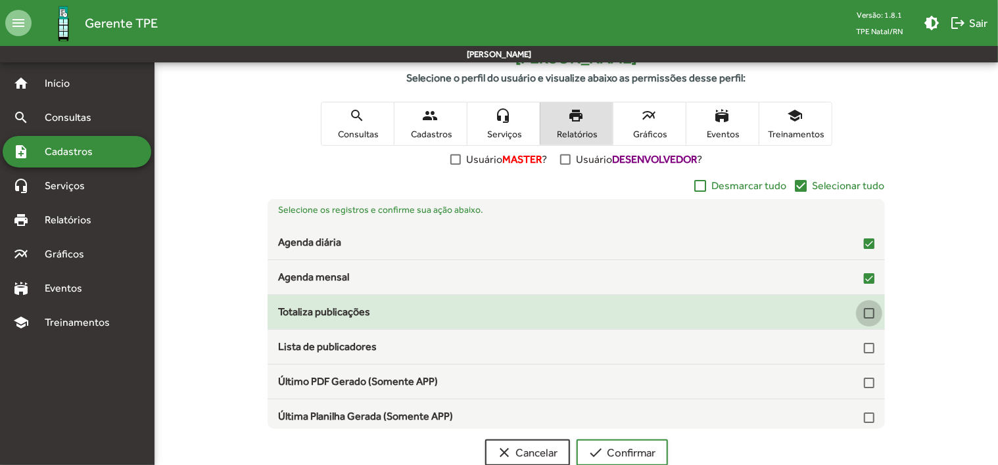
click at [864, 316] on div at bounding box center [869, 313] width 11 height 11
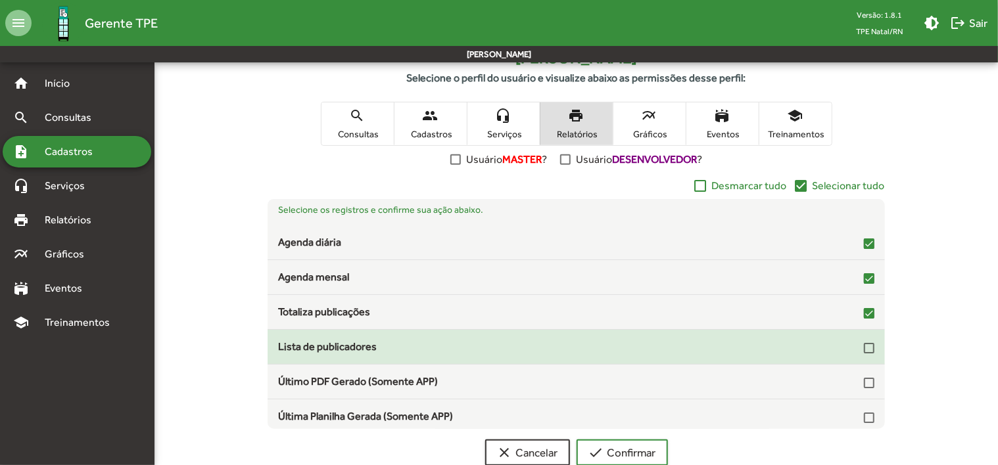
click at [866, 356] on mat-list-item "Lista de publicadores" at bounding box center [576, 347] width 617 height 35
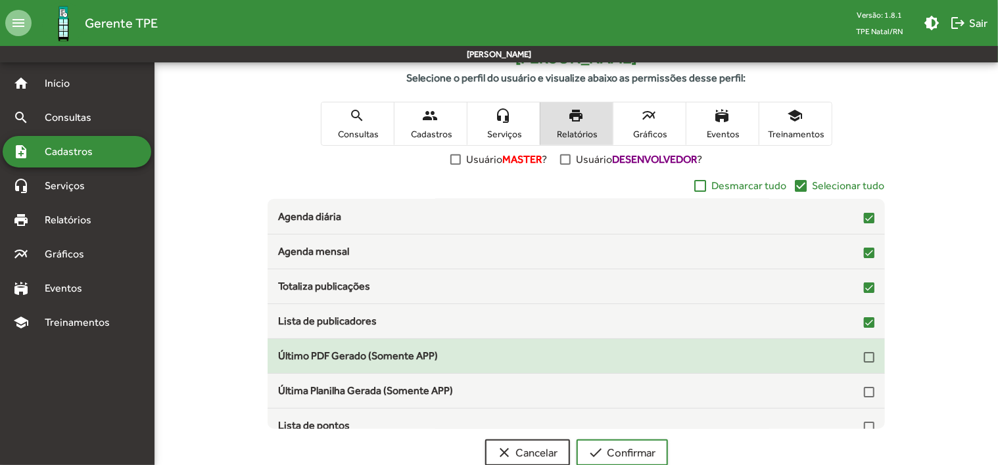
scroll to position [38, 0]
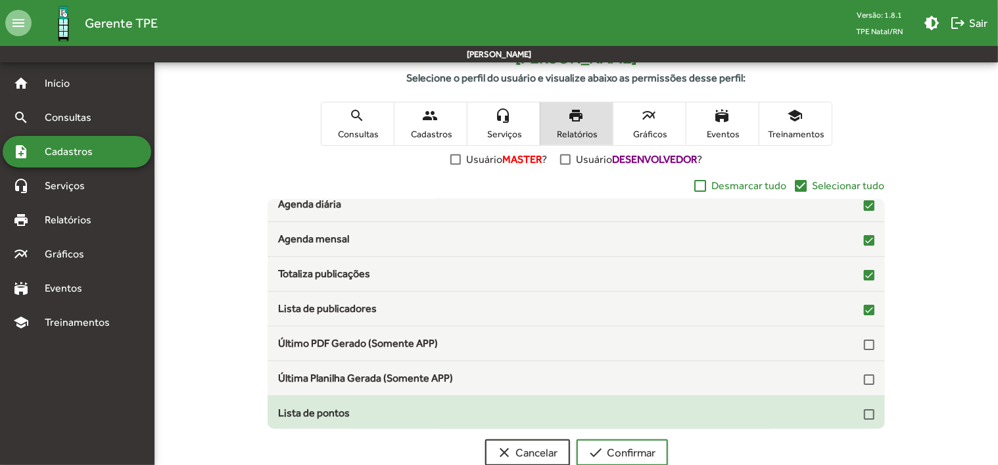
click at [857, 415] on div "Lista de pontos" at bounding box center [576, 414] width 596 height 16
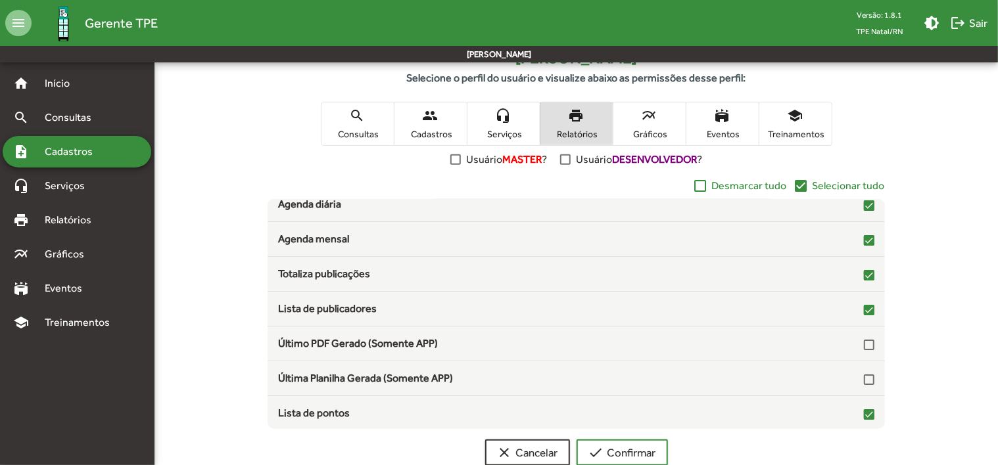
click at [650, 124] on span "multiline_chart Gráficos" at bounding box center [649, 124] width 72 height 43
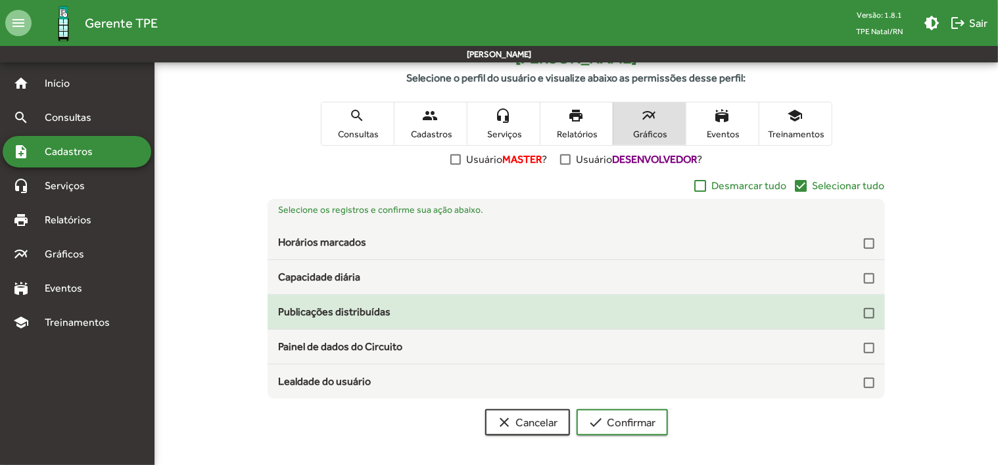
click at [868, 306] on mat-checkbox at bounding box center [869, 312] width 11 height 12
click at [869, 316] on div at bounding box center [869, 313] width 11 height 11
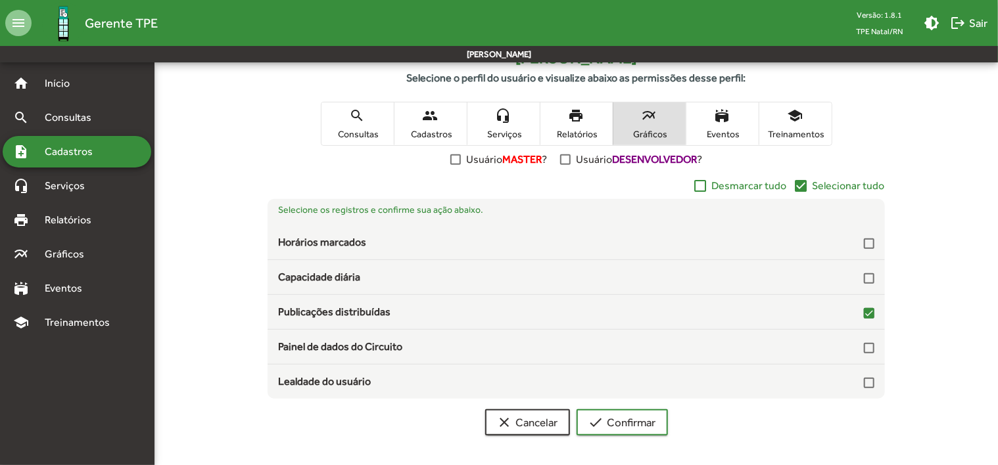
click at [730, 131] on span "Eventos" at bounding box center [723, 134] width 66 height 12
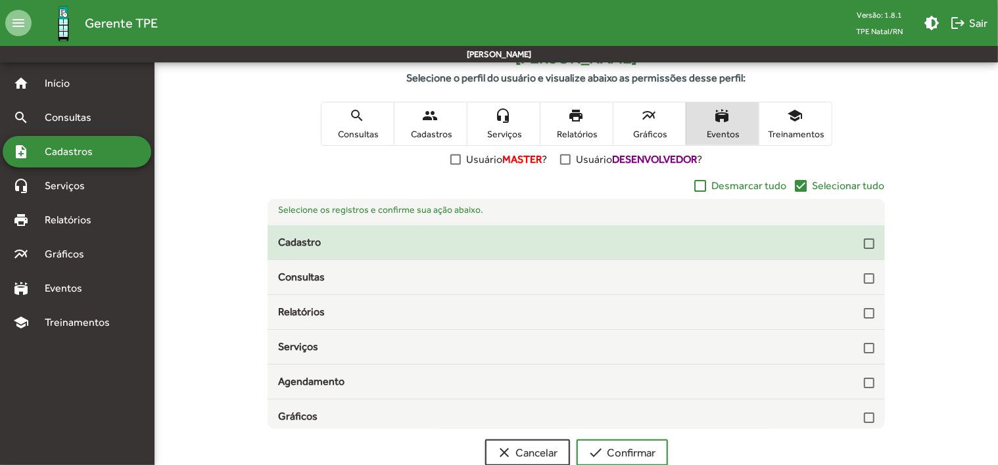
click at [864, 243] on div at bounding box center [869, 244] width 11 height 11
click at [864, 245] on div at bounding box center [869, 244] width 11 height 11
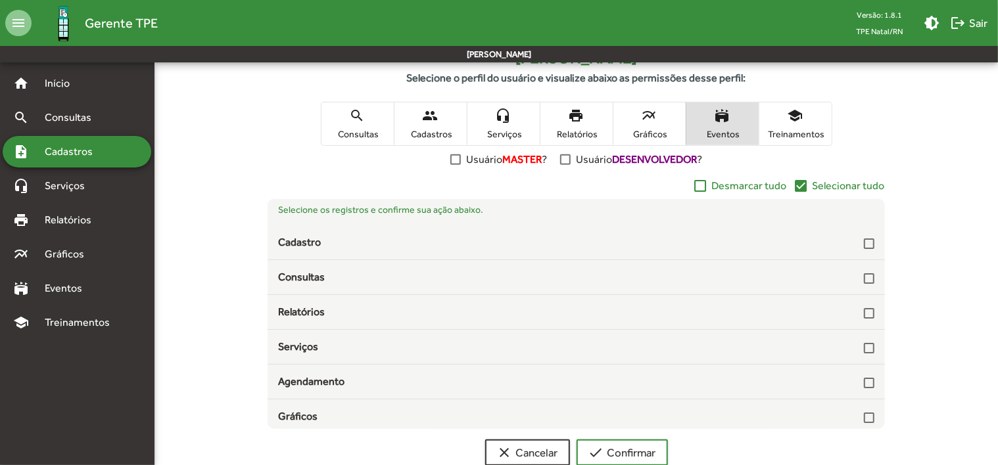
click at [811, 129] on span "Treinamentos" at bounding box center [796, 134] width 66 height 12
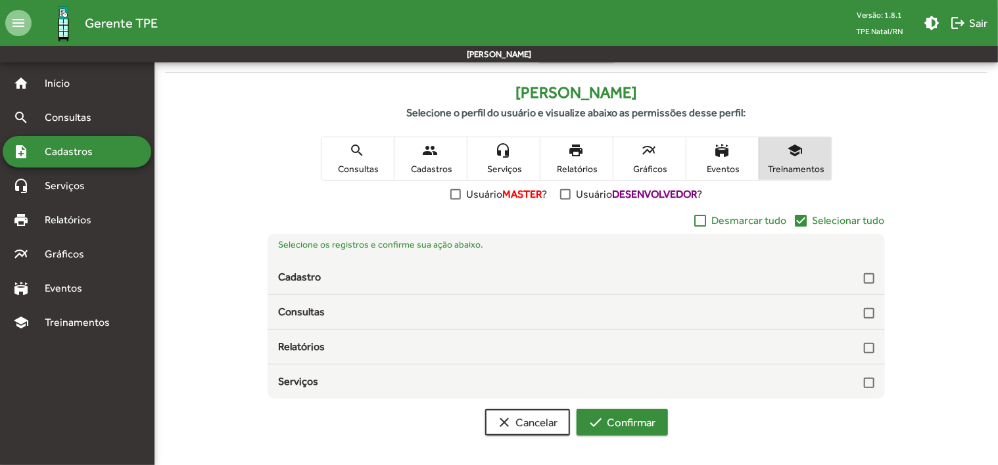
click at [626, 414] on span "check Confirmar" at bounding box center [622, 423] width 68 height 24
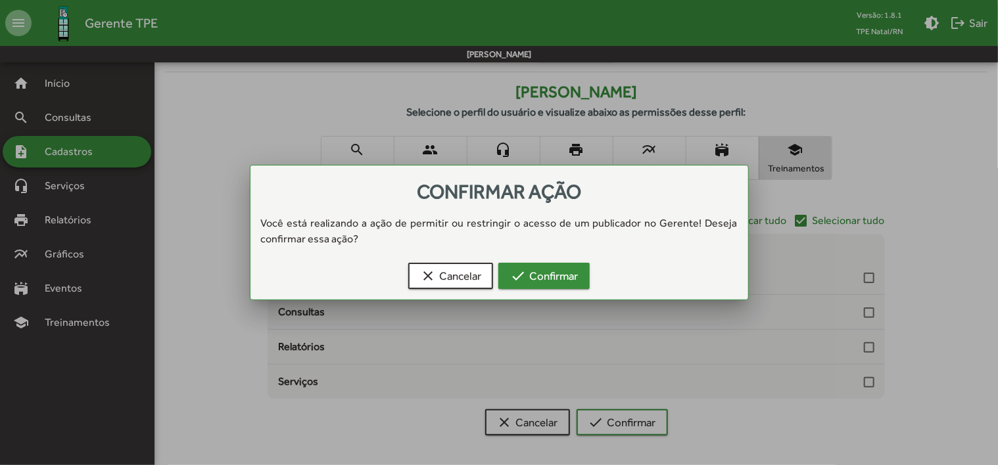
click at [558, 280] on span "check Confirmar" at bounding box center [544, 276] width 68 height 24
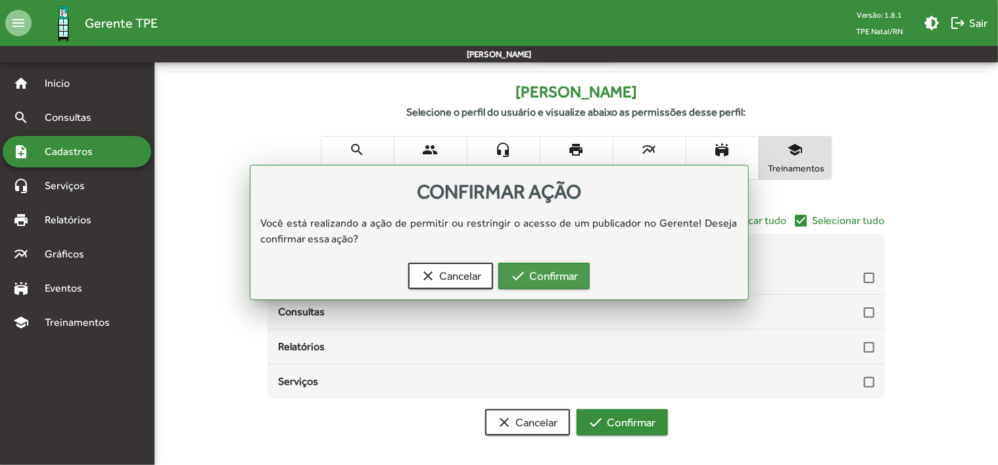
scroll to position [185, 0]
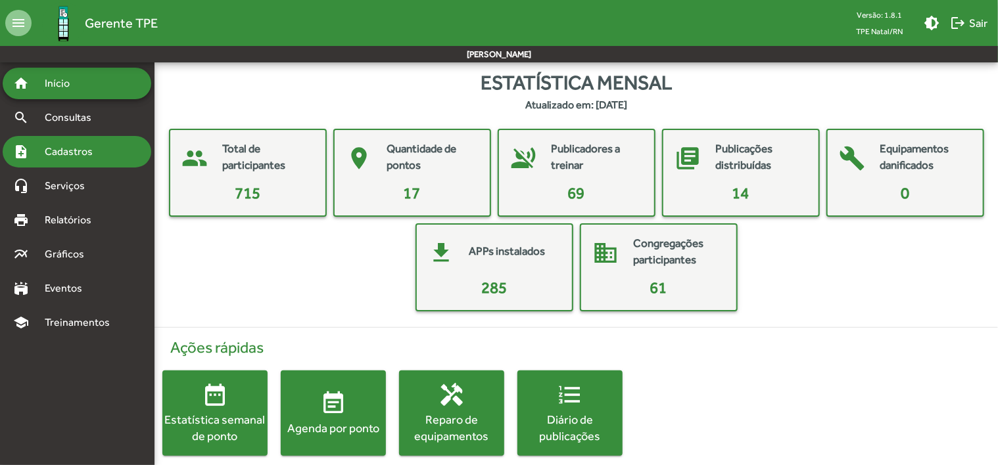
click at [96, 150] on span "Cadastros" at bounding box center [73, 152] width 73 height 16
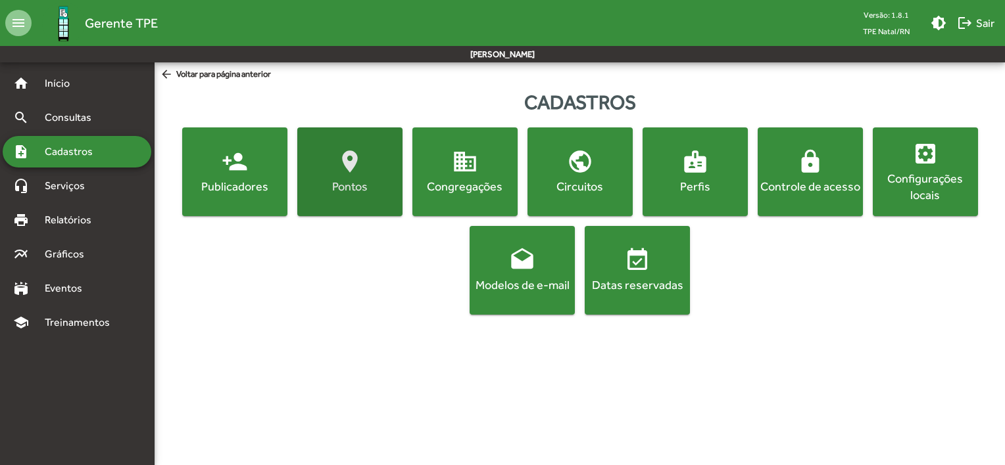
click at [356, 174] on mat-icon "location_on" at bounding box center [350, 162] width 26 height 26
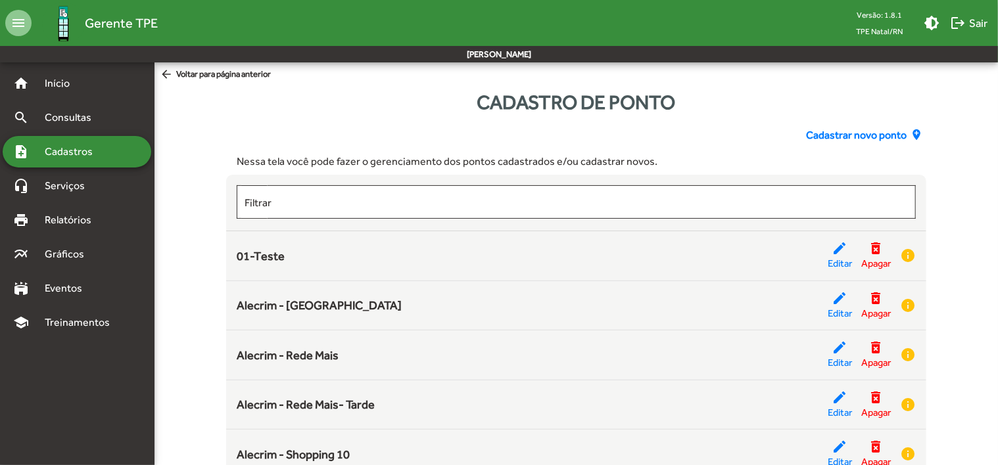
click at [866, 133] on span "Cadastrar novo ponto" at bounding box center [856, 136] width 101 height 16
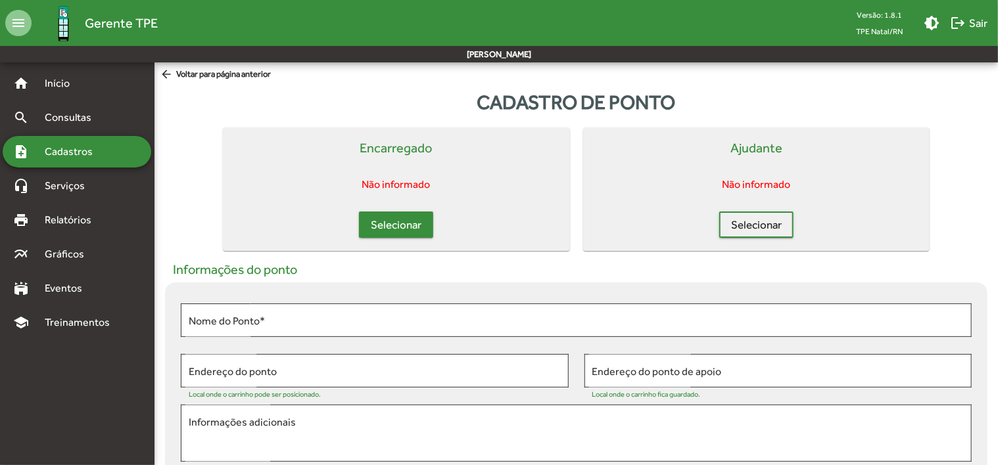
click at [422, 220] on button "Selecionar" at bounding box center [396, 225] width 74 height 26
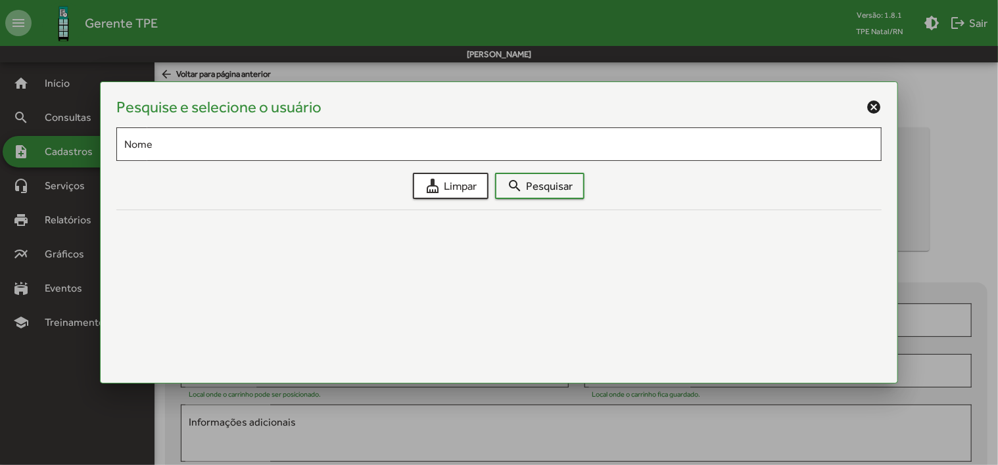
click at [870, 111] on mat-icon "cancel" at bounding box center [874, 107] width 16 height 16
